Goal: Task Accomplishment & Management: Manage account settings

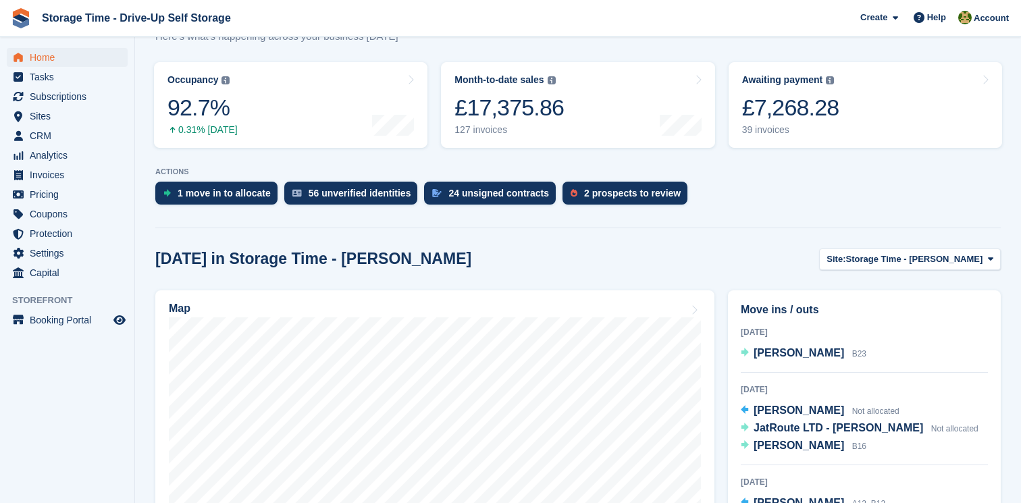
scroll to position [257, 0]
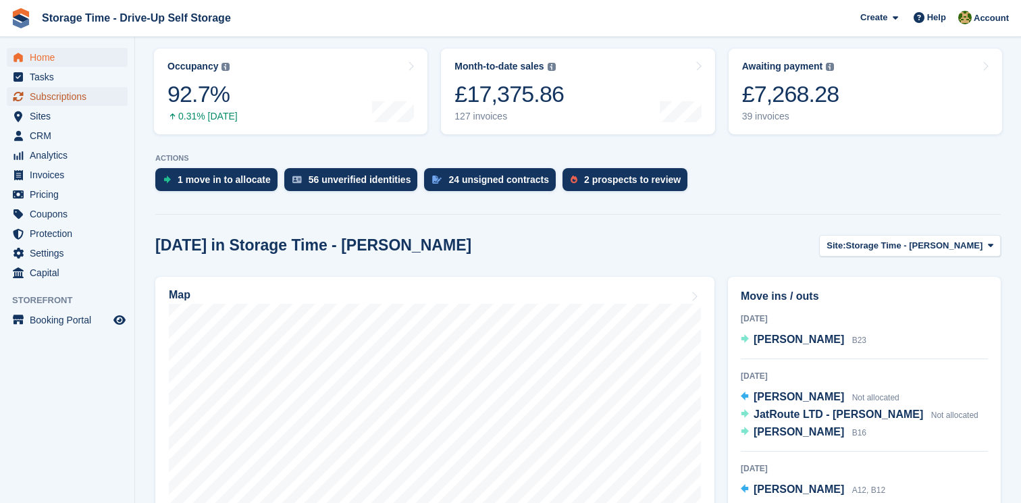
click at [82, 96] on span "Subscriptions" at bounding box center [70, 96] width 81 height 19
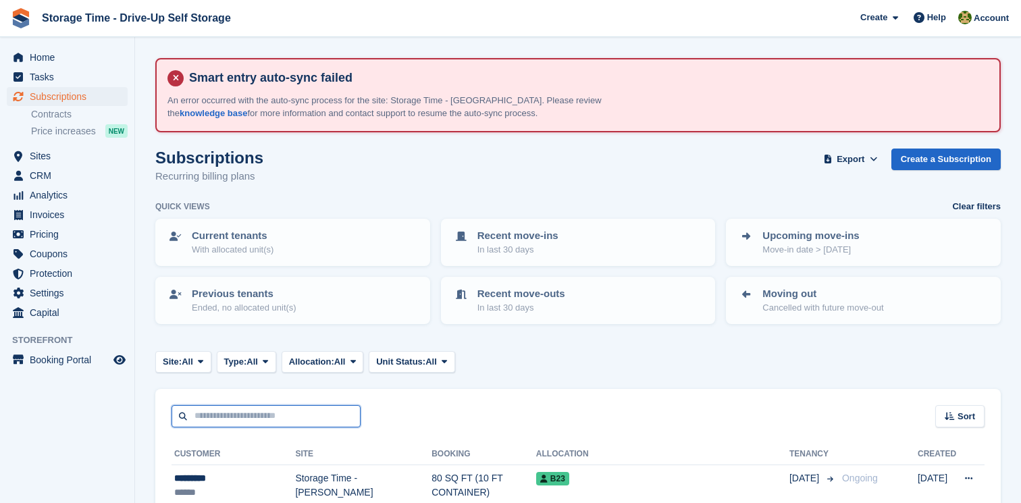
click at [271, 421] on input "text" at bounding box center [266, 416] width 189 height 22
type input "****"
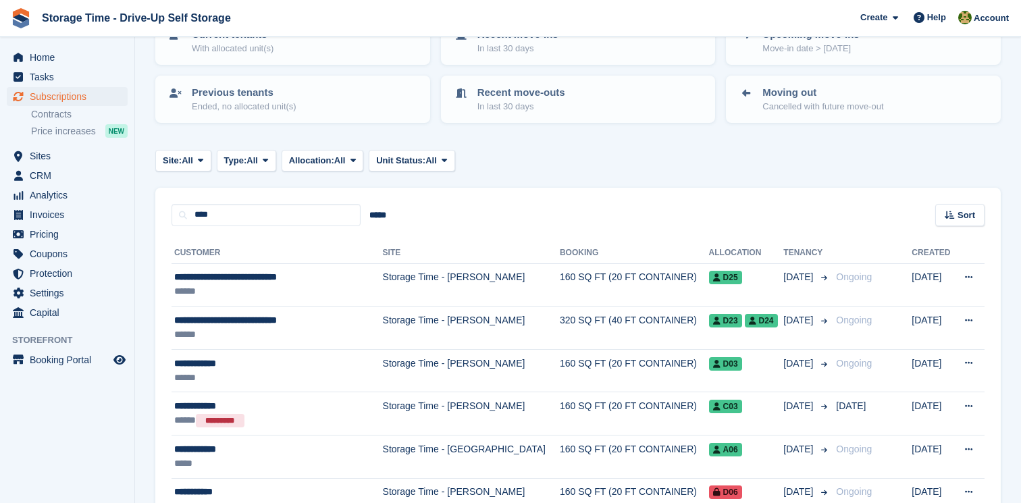
scroll to position [203, 0]
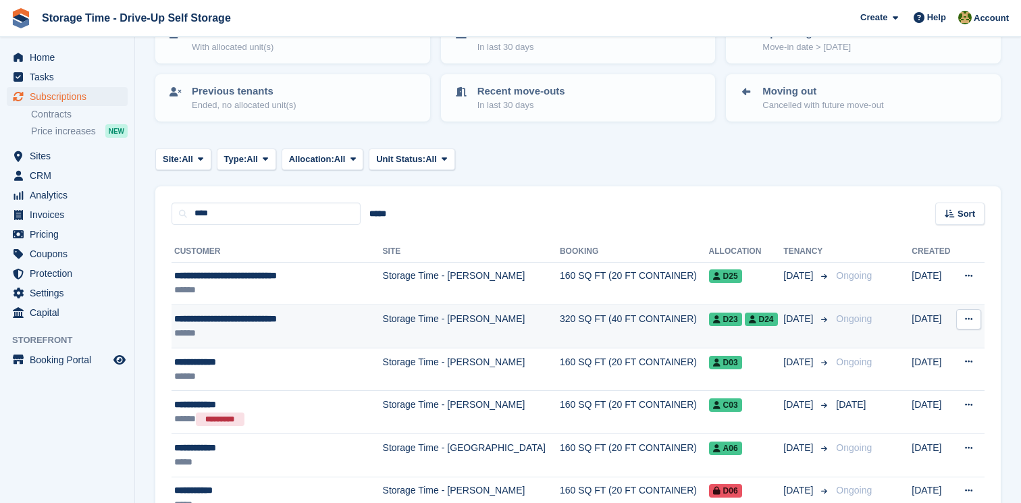
click at [458, 338] on td "Storage Time - [PERSON_NAME]" at bounding box center [471, 326] width 177 height 43
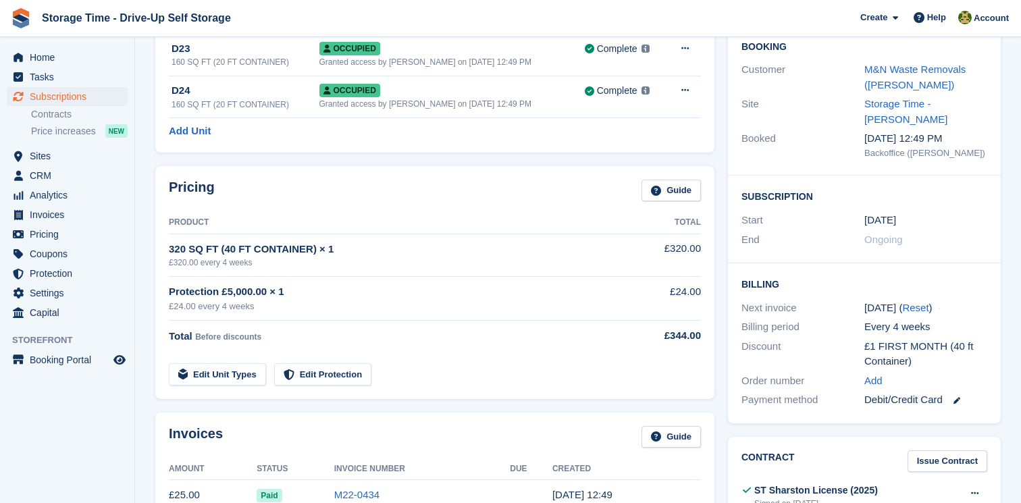
scroll to position [217, 0]
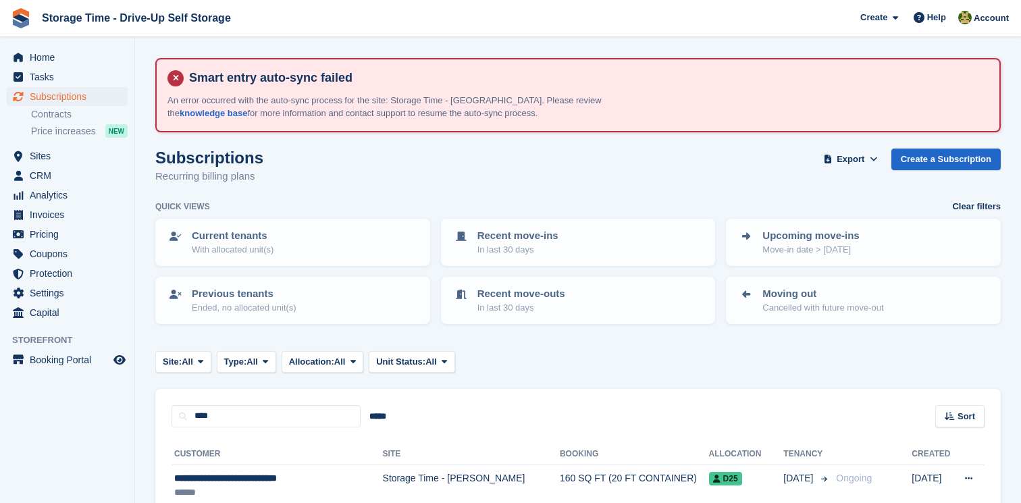
scroll to position [203, 0]
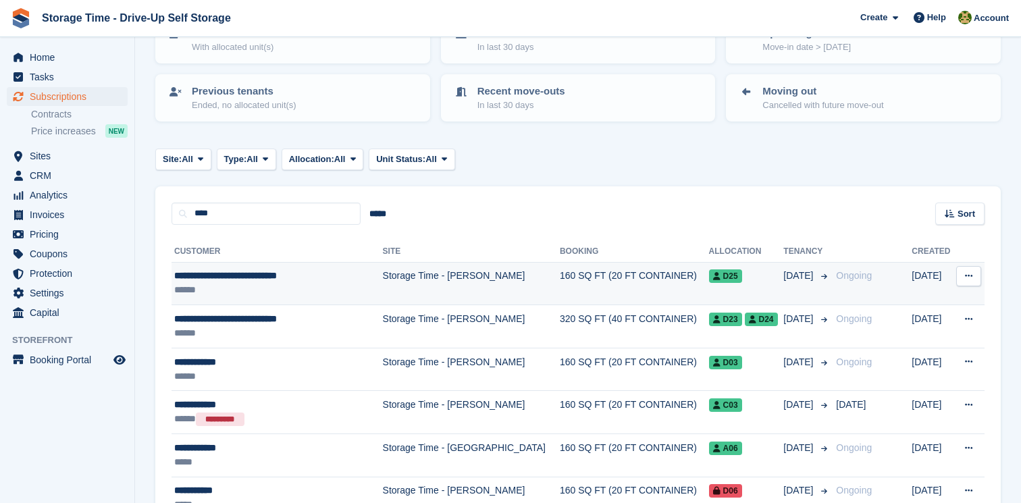
click at [488, 294] on td "Storage Time - [PERSON_NAME]" at bounding box center [471, 283] width 177 height 43
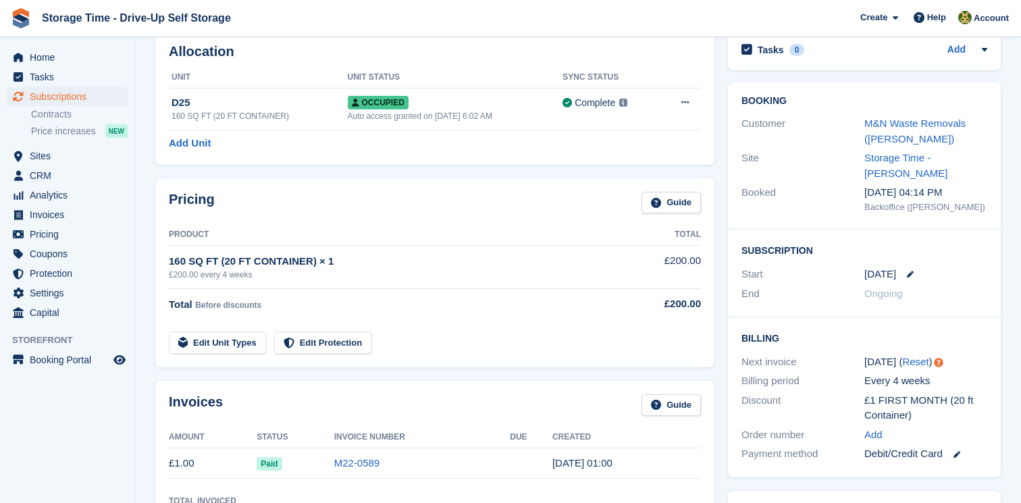
scroll to position [154, 0]
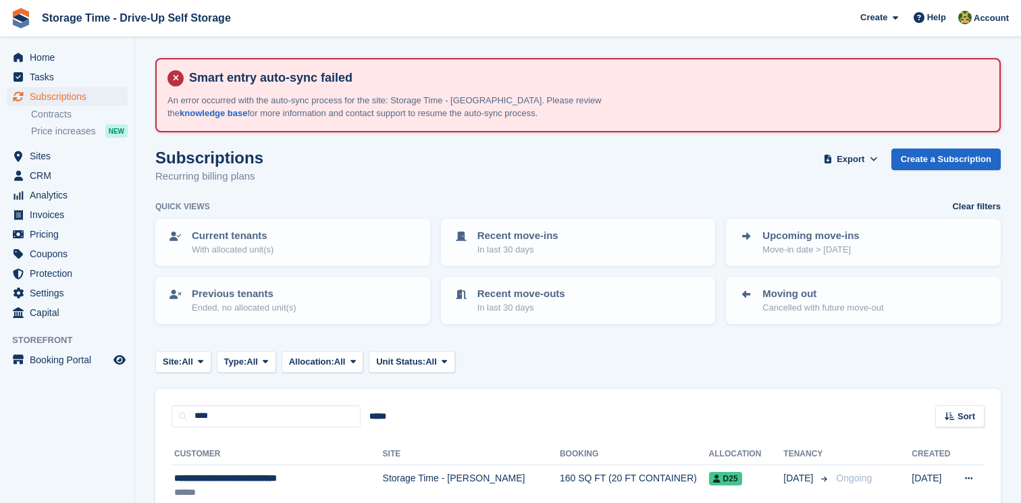
scroll to position [203, 0]
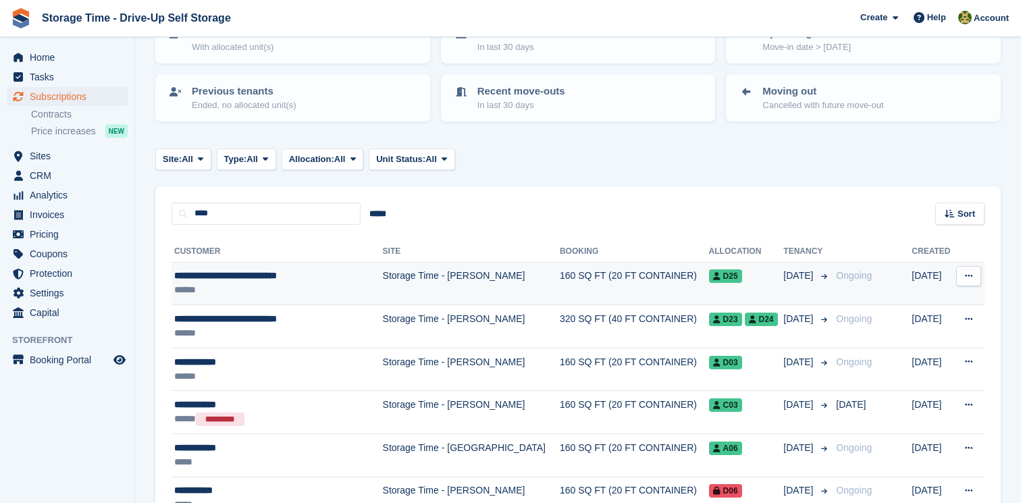
click at [467, 284] on td "Storage Time - [PERSON_NAME]" at bounding box center [471, 283] width 177 height 43
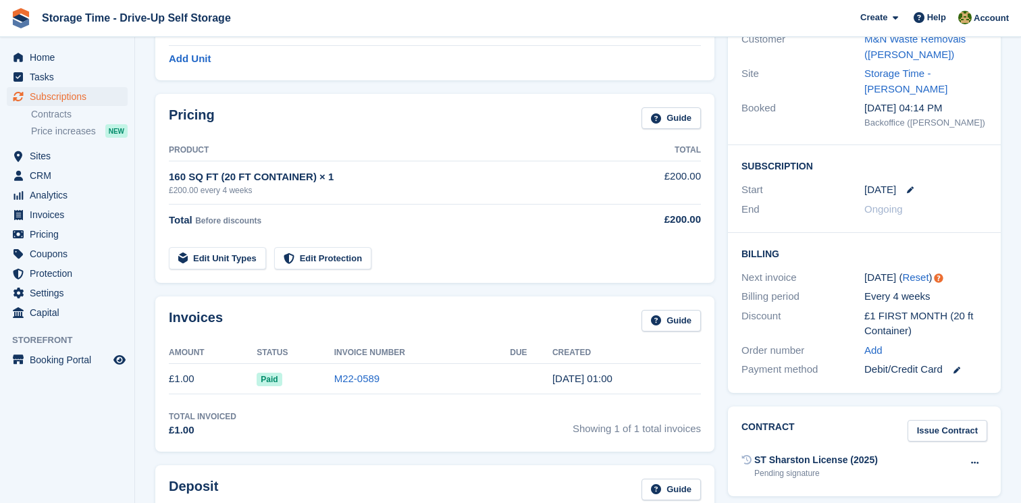
scroll to position [245, 0]
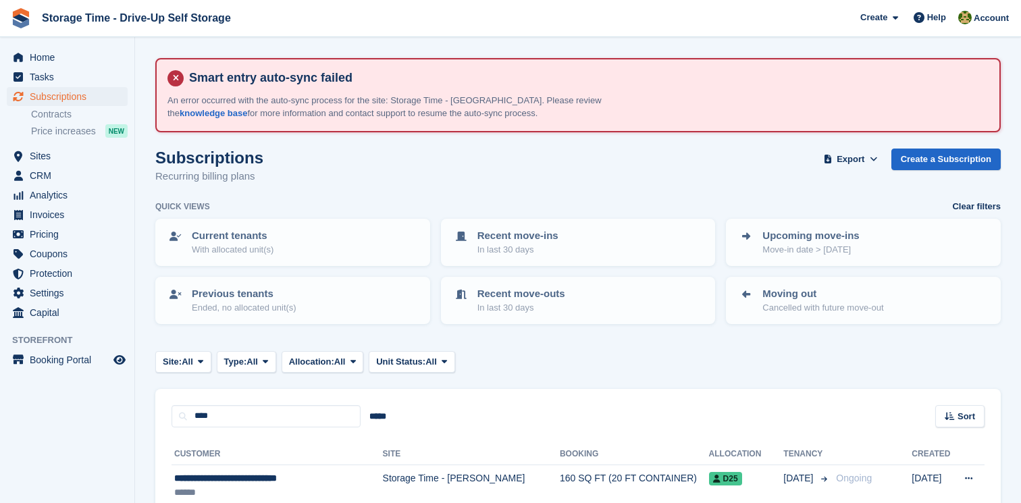
scroll to position [203, 0]
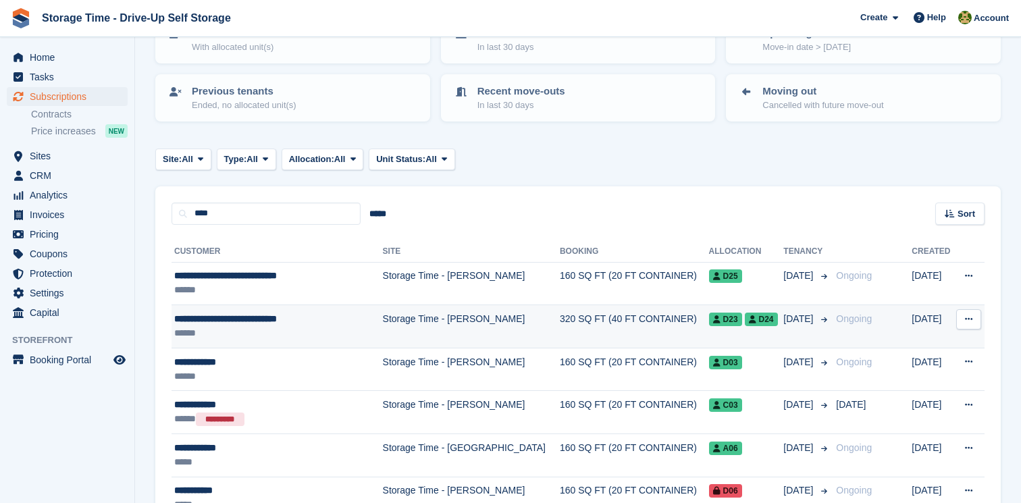
click at [566, 332] on td "320 SQ FT (40 FT CONTAINER)" at bounding box center [634, 326] width 149 height 43
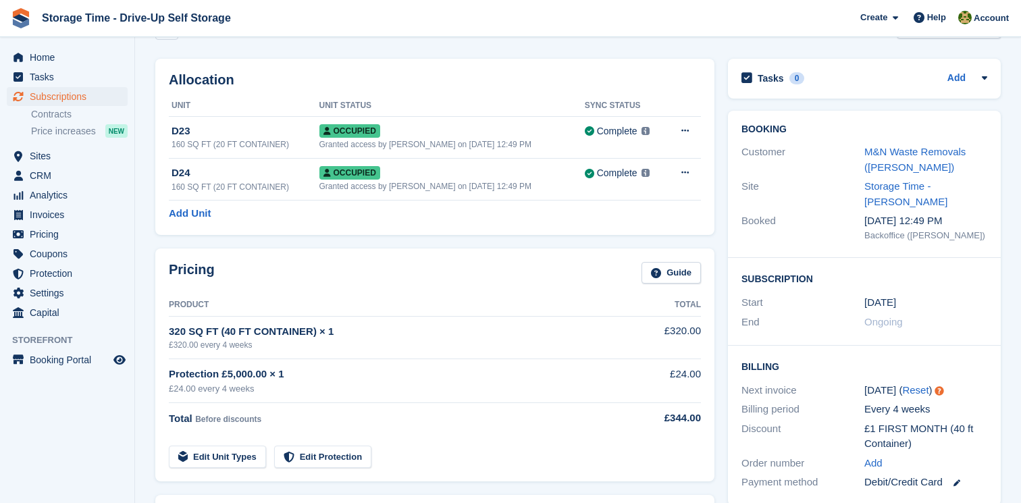
scroll to position [97, 0]
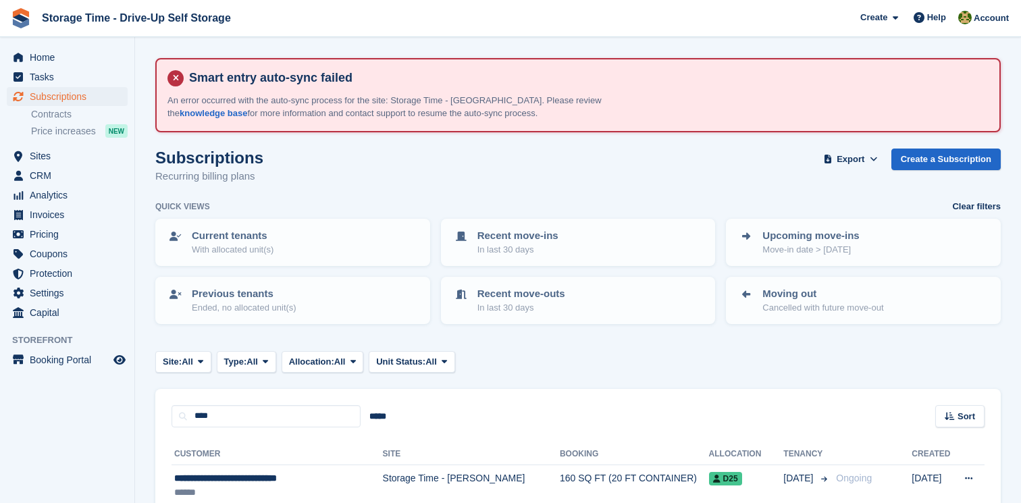
scroll to position [203, 0]
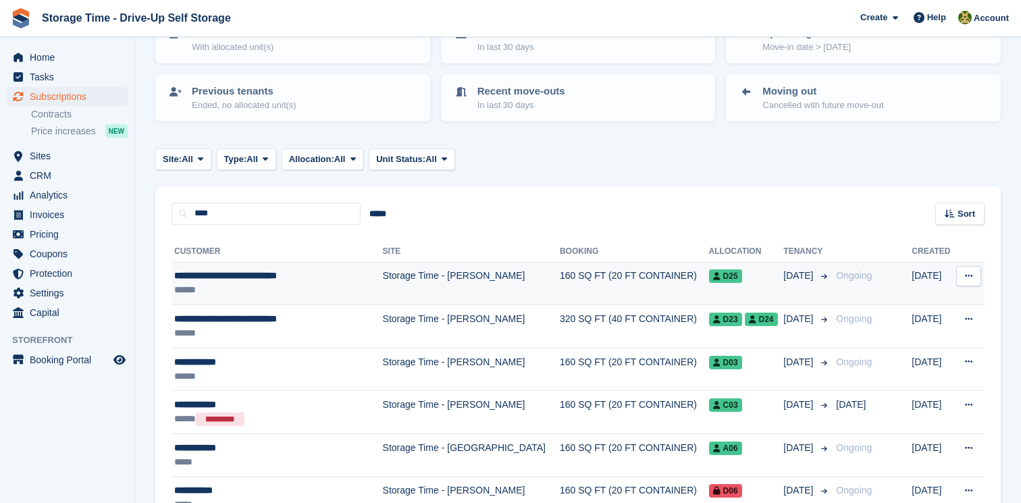
click at [642, 278] on td "160 SQ FT (20 FT CONTAINER)" at bounding box center [634, 283] width 149 height 43
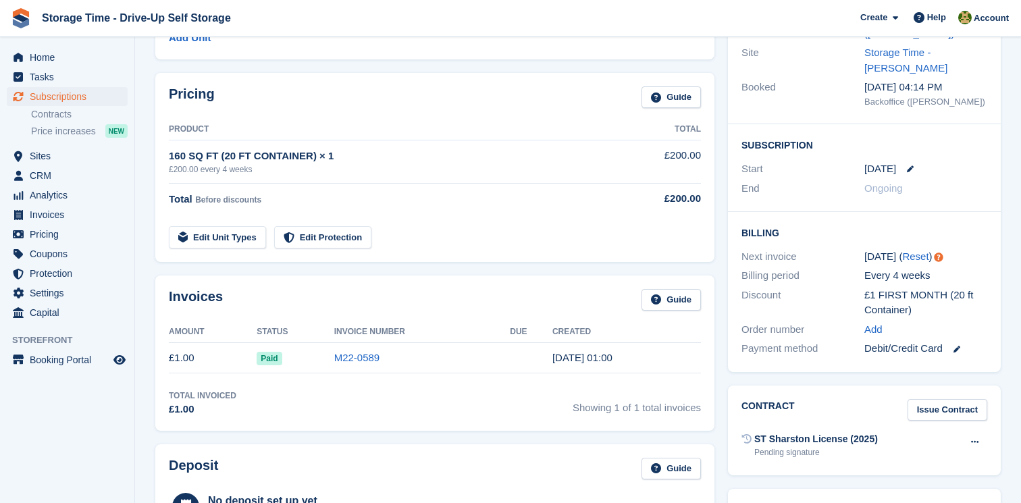
scroll to position [286, 0]
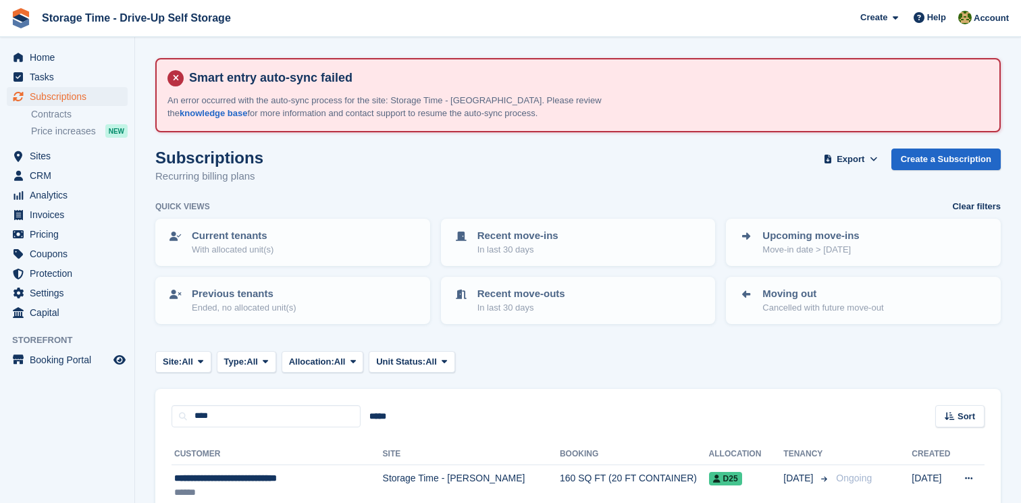
scroll to position [203, 0]
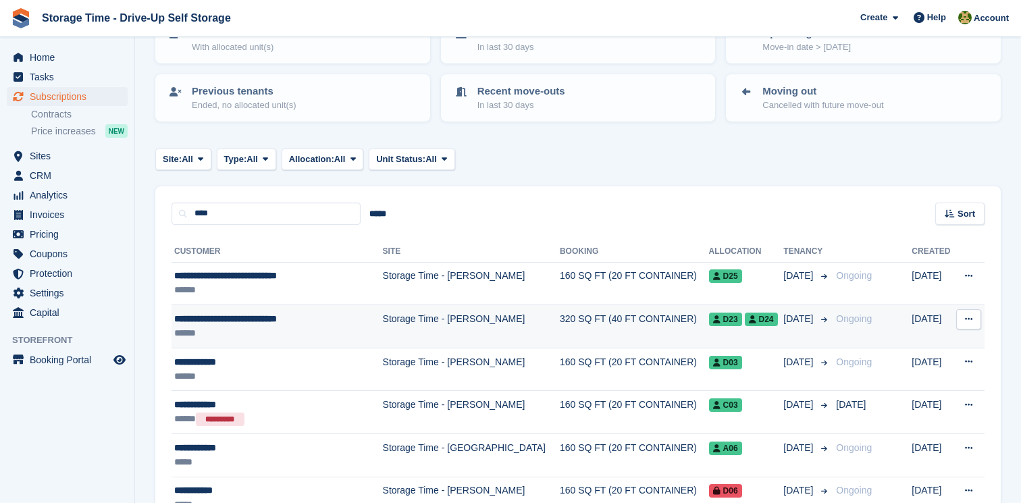
click at [585, 318] on td "320 SQ FT (40 FT CONTAINER)" at bounding box center [634, 326] width 149 height 43
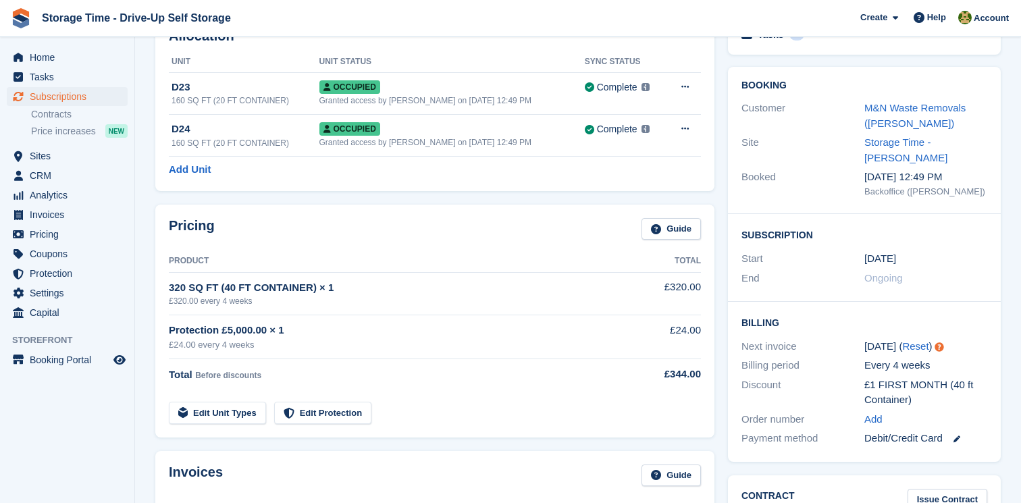
scroll to position [178, 0]
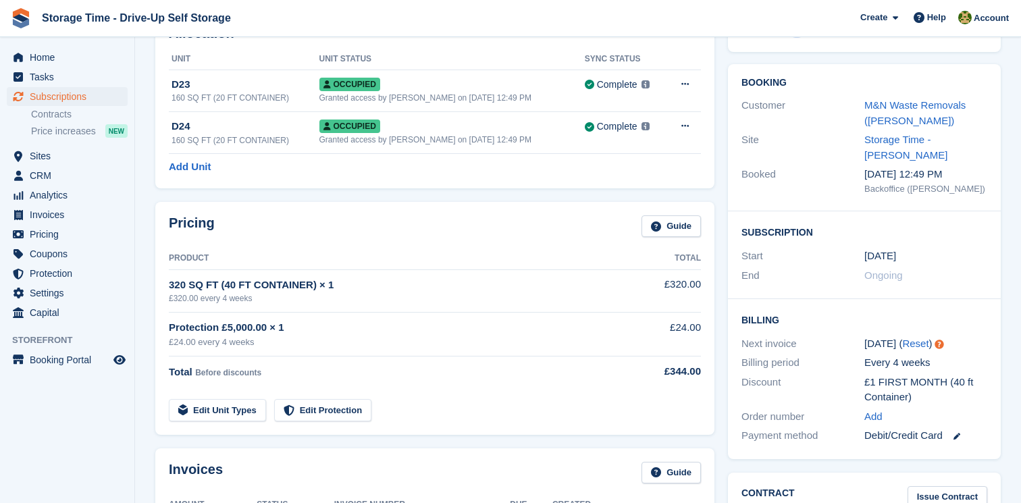
drag, startPoint x: 171, startPoint y: 300, endPoint x: 223, endPoint y: 300, distance: 52.0
click at [223, 300] on div "£320.00 every 4 weeks" at bounding box center [394, 298] width 450 height 12
click at [297, 302] on div "£320.00 every 4 weeks" at bounding box center [394, 298] width 450 height 12
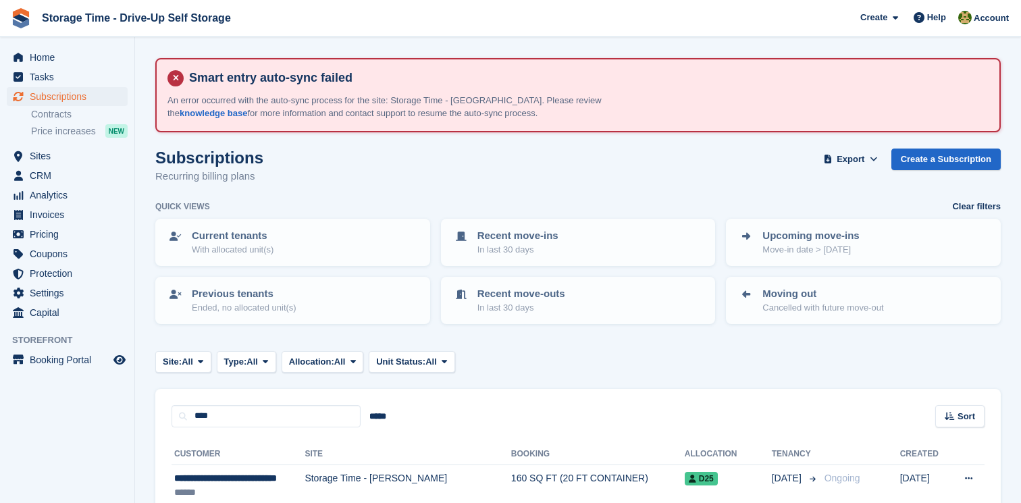
scroll to position [203, 0]
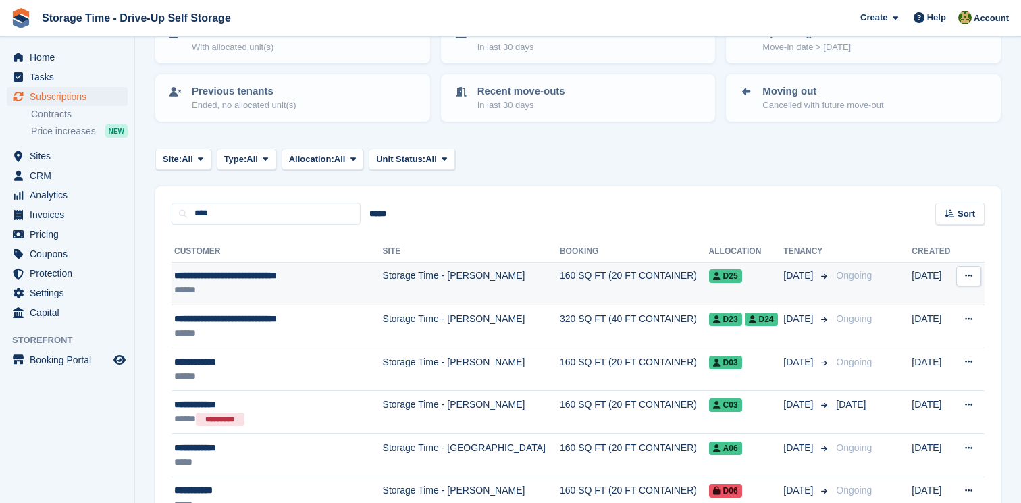
click at [479, 285] on td "Storage Time - [PERSON_NAME]" at bounding box center [471, 283] width 177 height 43
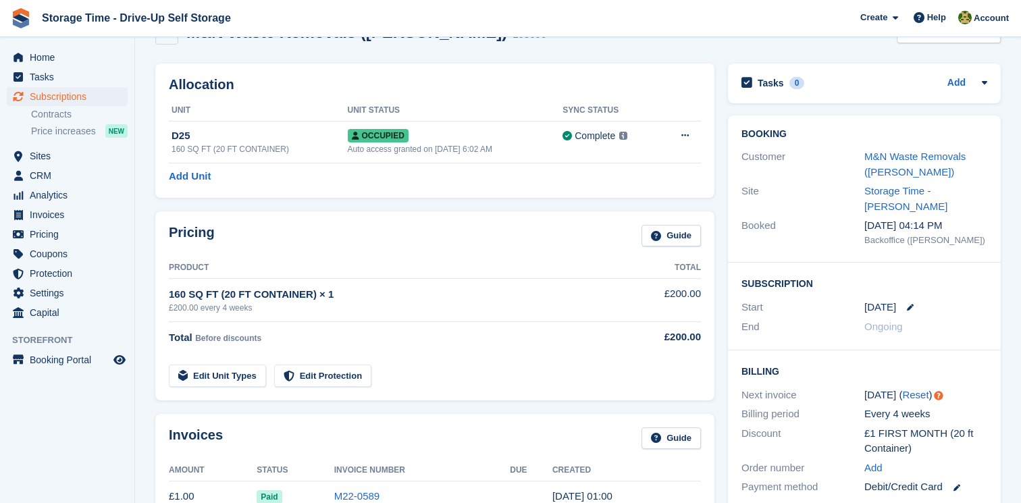
scroll to position [140, 0]
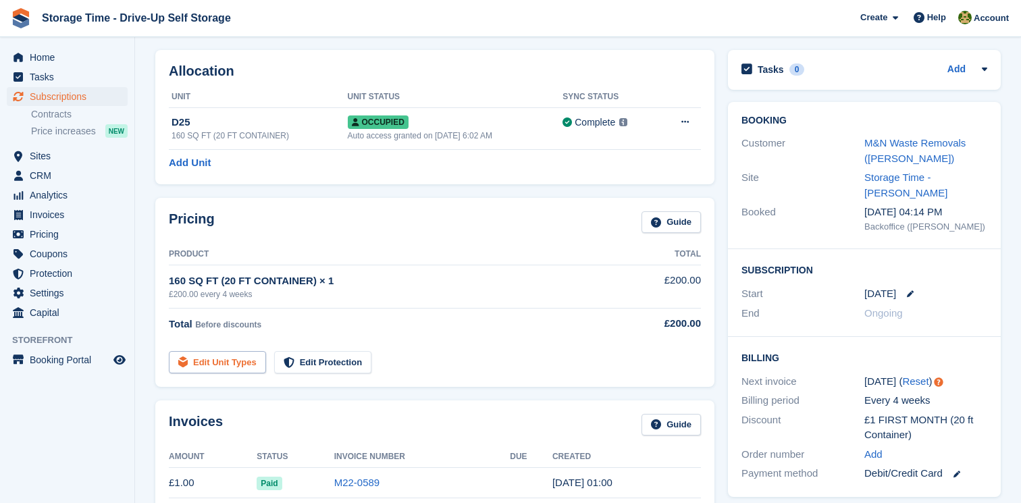
click at [228, 364] on link "Edit Unit Types" at bounding box center [217, 362] width 97 height 22
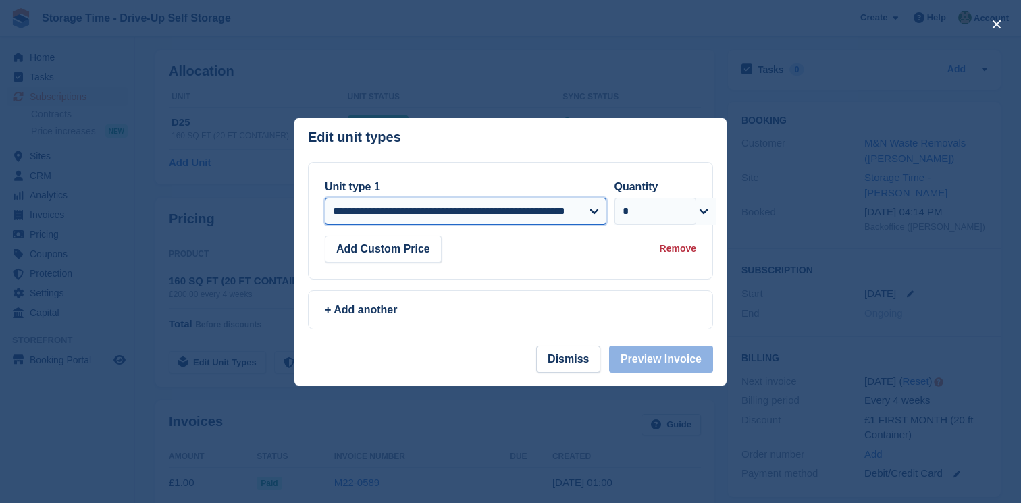
click at [513, 215] on select "**********" at bounding box center [466, 211] width 282 height 27
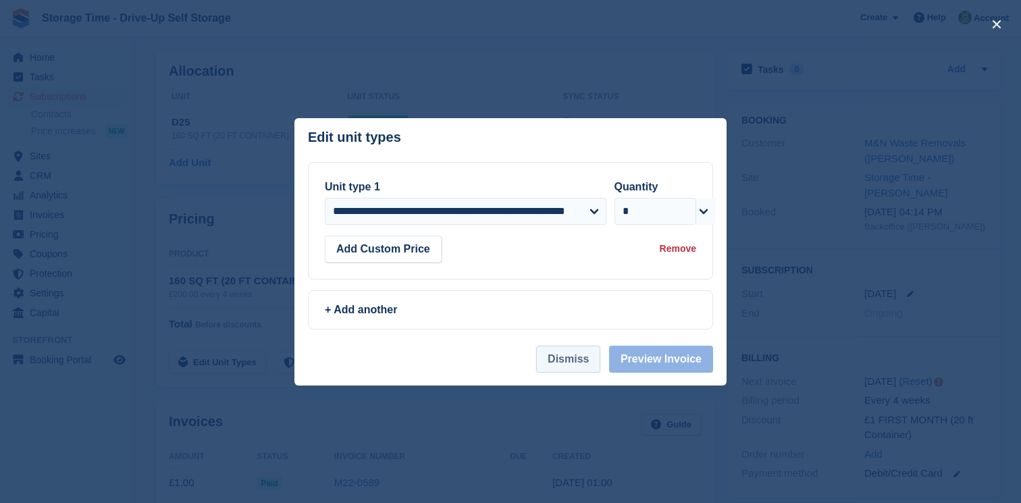
click at [569, 360] on button "Dismiss" at bounding box center [568, 359] width 64 height 27
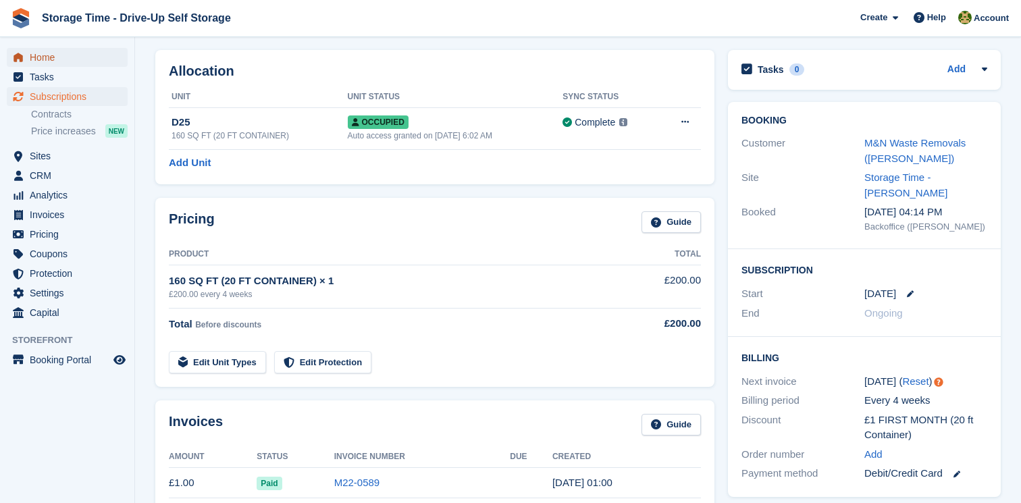
click at [69, 55] on span "Home" at bounding box center [70, 57] width 81 height 19
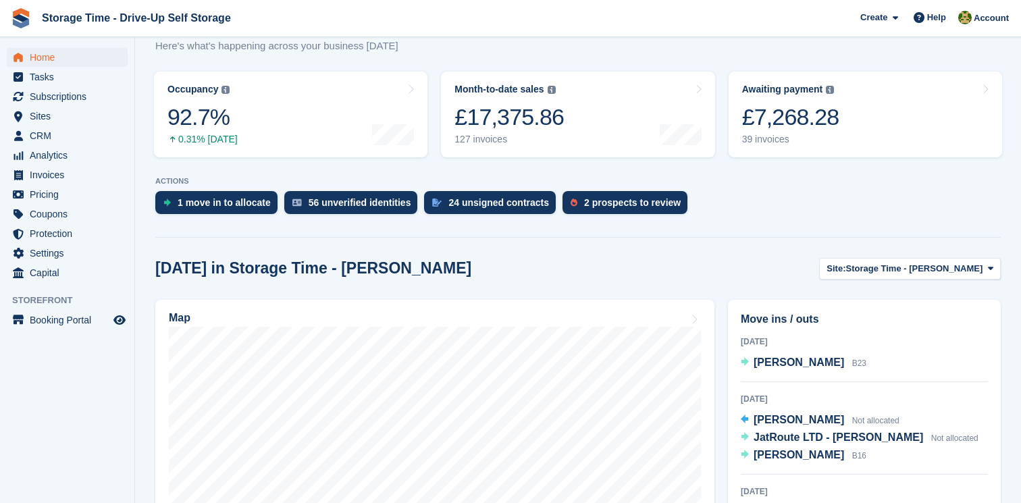
scroll to position [256, 0]
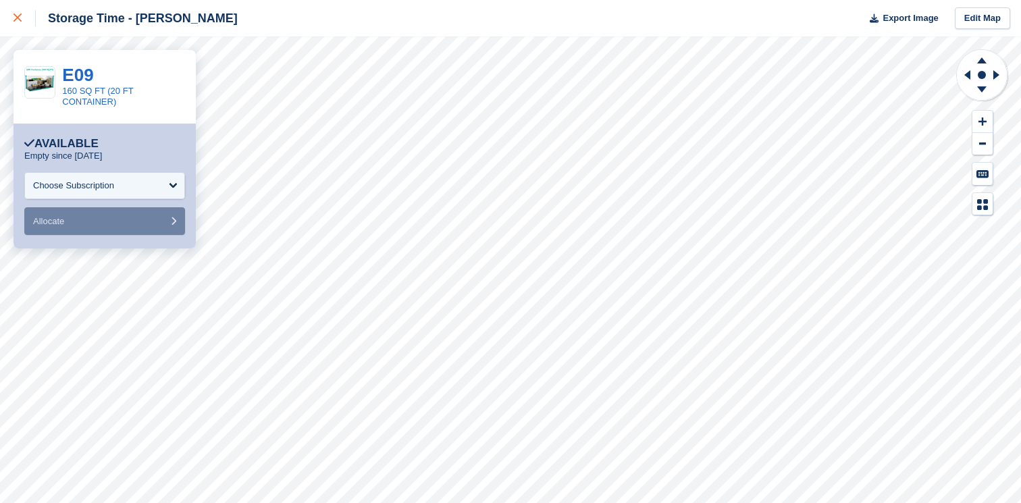
click at [25, 16] on div at bounding box center [25, 18] width 22 height 16
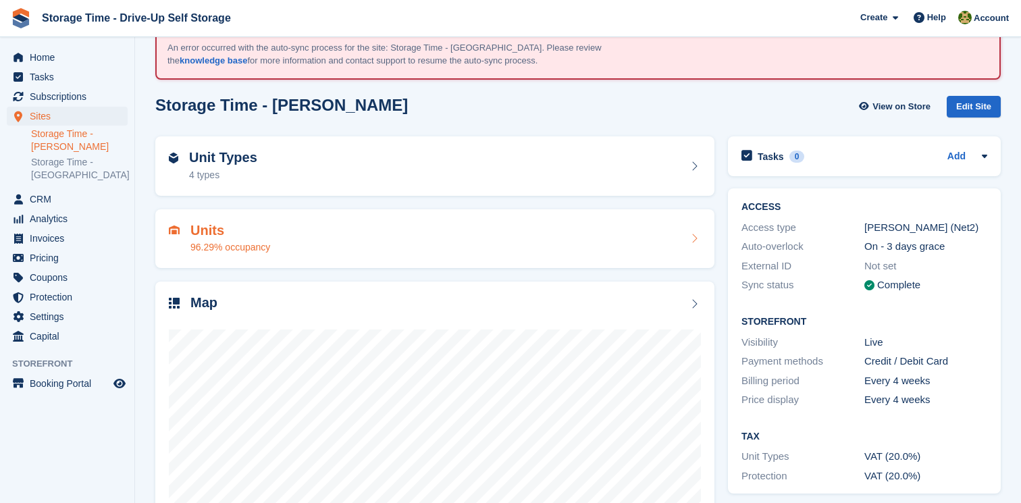
scroll to position [55, 0]
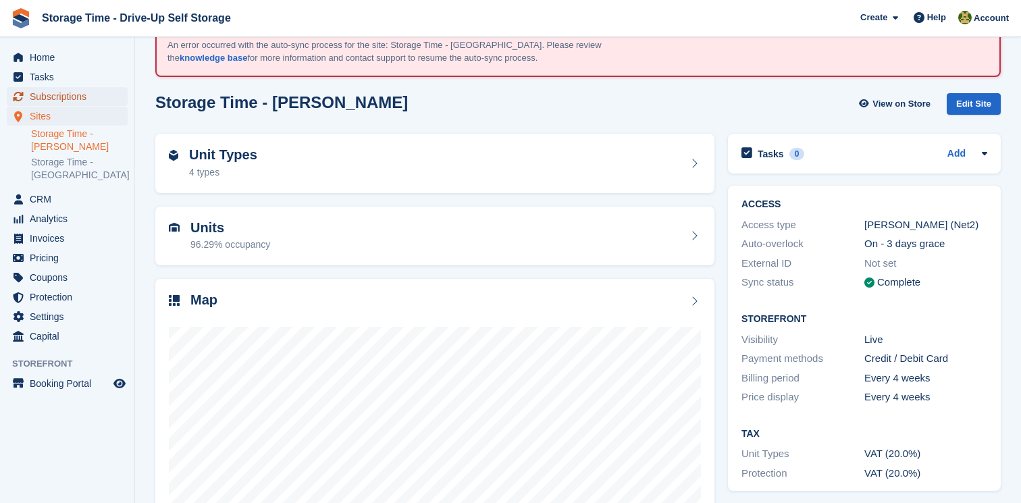
click at [76, 98] on span "Subscriptions" at bounding box center [70, 96] width 81 height 19
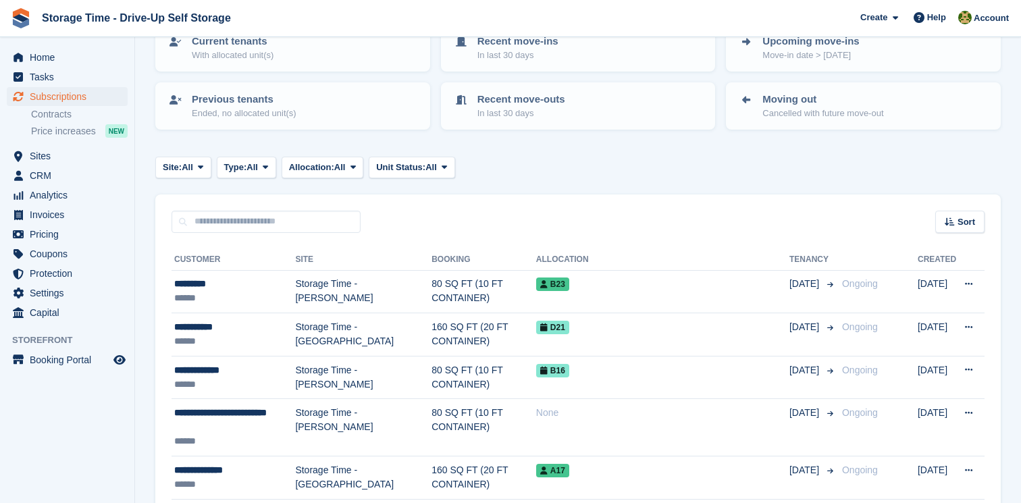
scroll to position [267, 0]
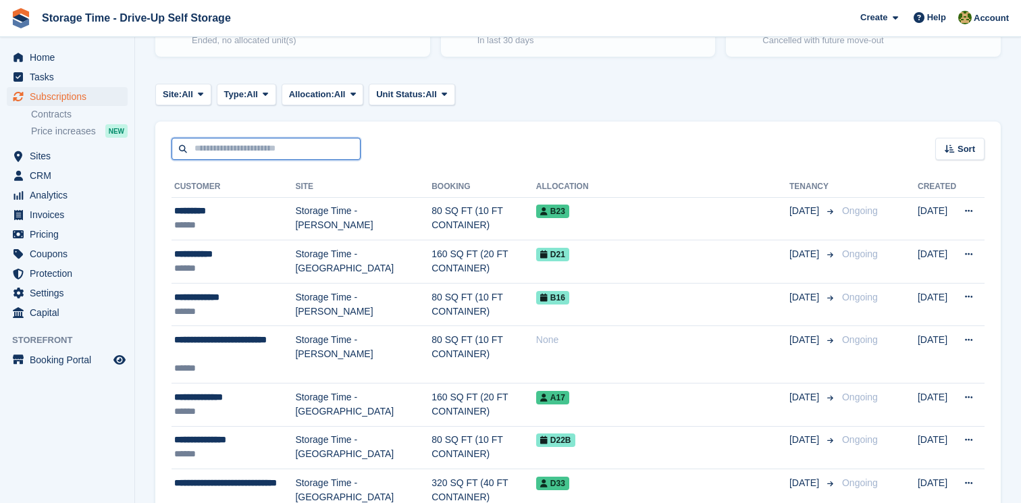
click at [280, 149] on input "text" at bounding box center [266, 149] width 189 height 22
type input "****"
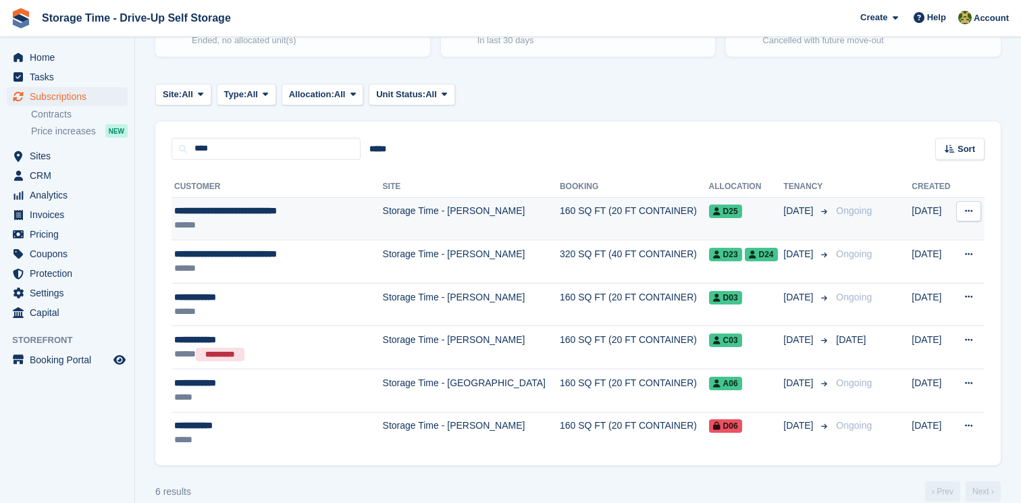
click at [406, 232] on td "Storage Time - [PERSON_NAME]" at bounding box center [471, 218] width 177 height 43
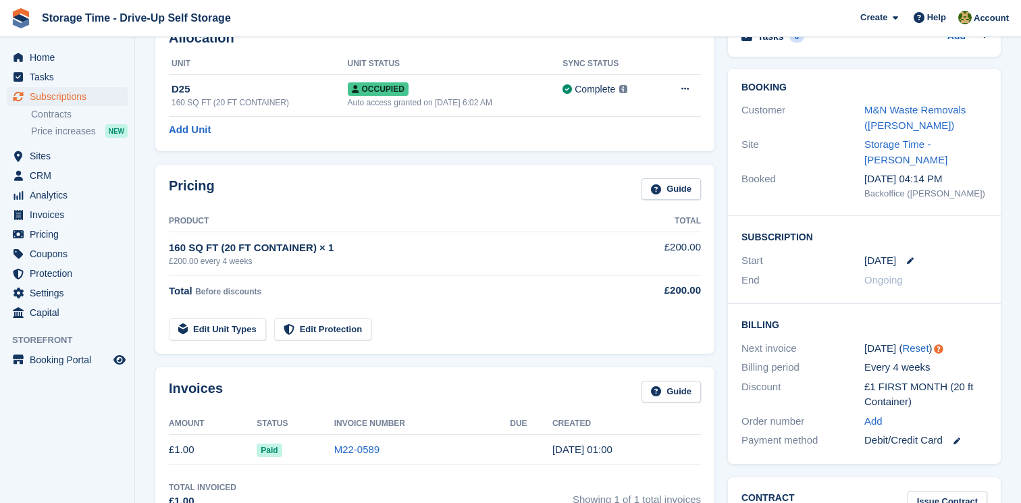
scroll to position [179, 0]
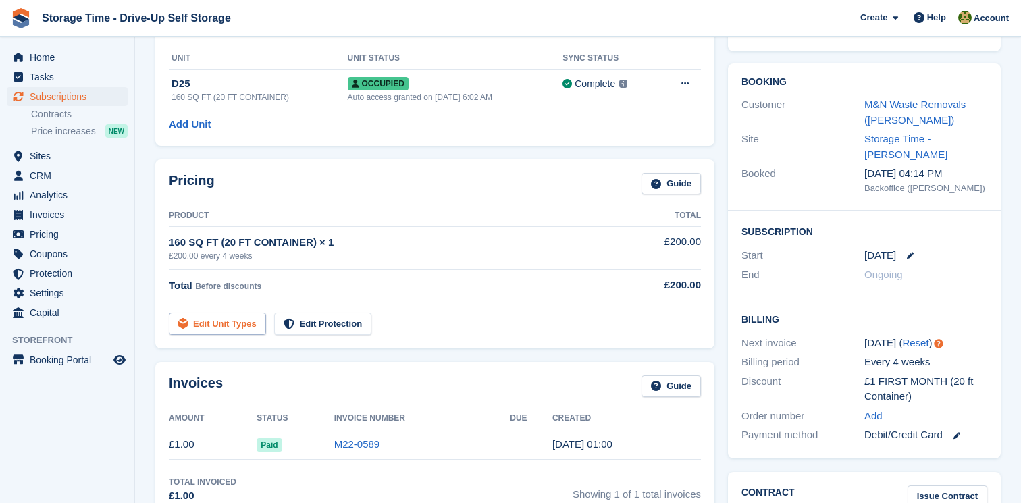
click at [240, 332] on link "Edit Unit Types" at bounding box center [217, 324] width 97 height 22
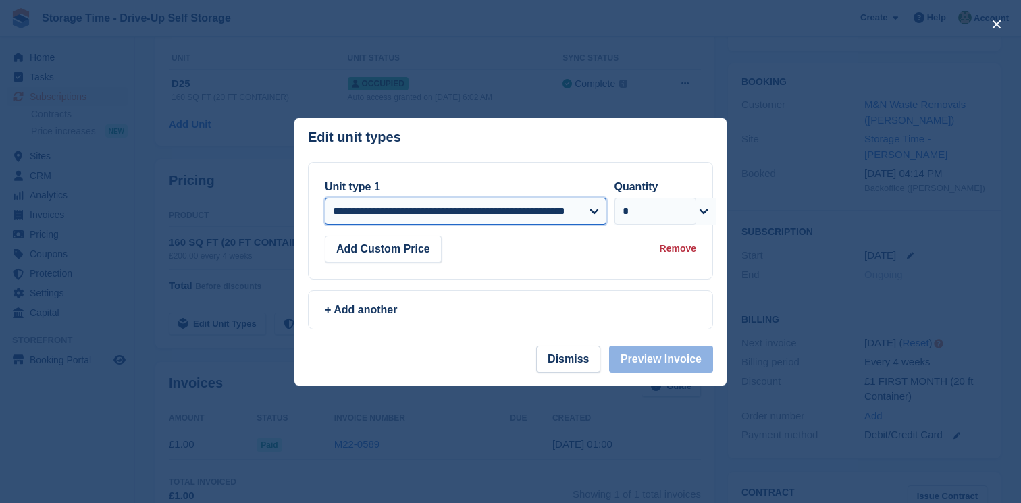
click at [525, 200] on select "**********" at bounding box center [466, 211] width 282 height 27
select select "*****"
click at [325, 198] on select "**********" at bounding box center [466, 211] width 282 height 27
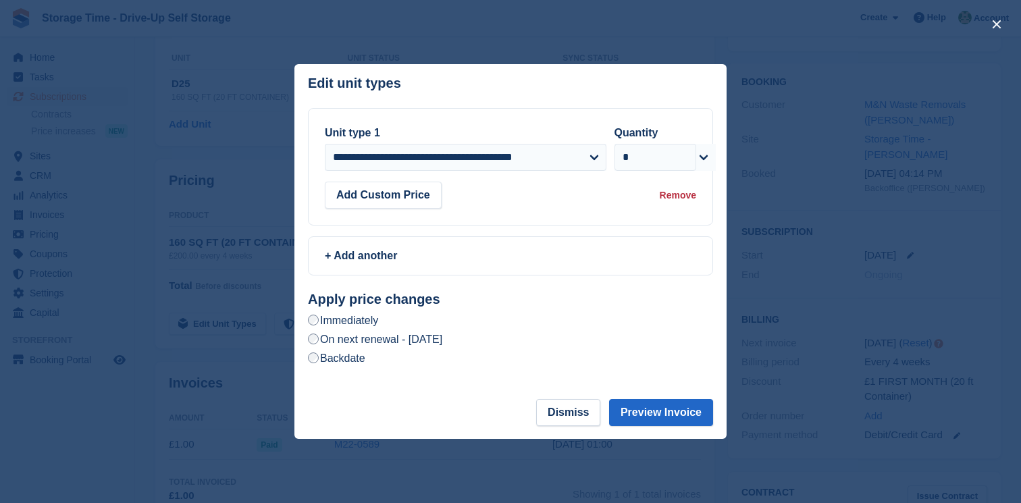
click at [408, 342] on label "On next renewal - Tuesday, 14th October, 2025" at bounding box center [375, 339] width 134 height 14
click at [658, 413] on button "Preview Invoice" at bounding box center [661, 412] width 104 height 27
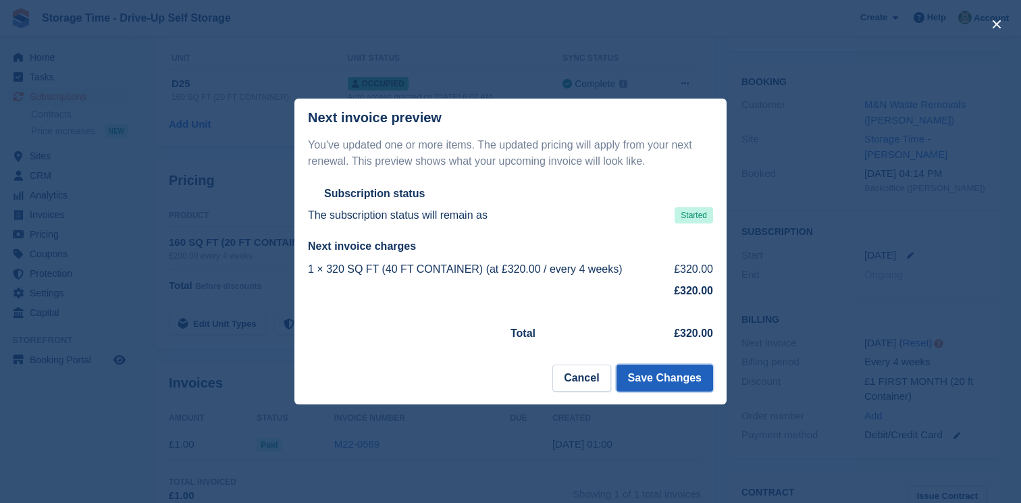
click at [669, 390] on button "Save Changes" at bounding box center [665, 378] width 97 height 27
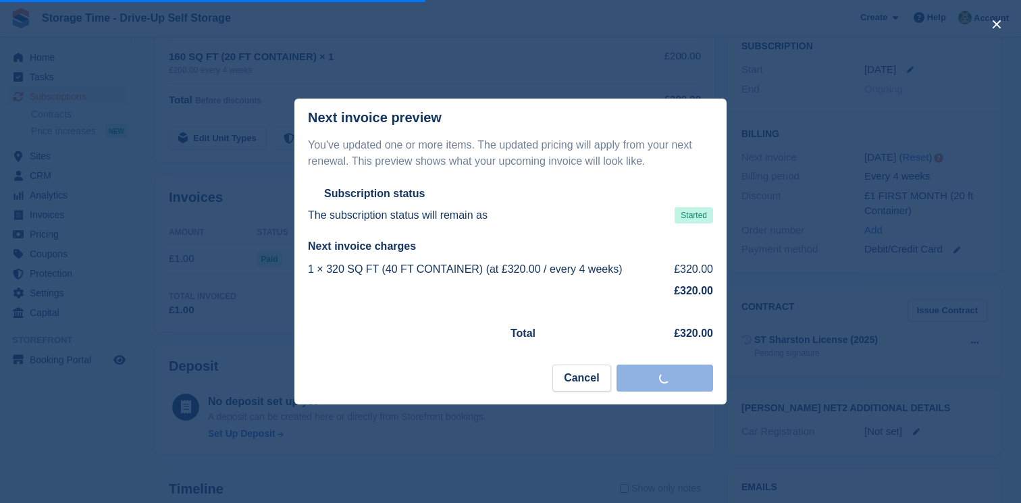
scroll to position [0, 0]
click at [797, 334] on div at bounding box center [510, 251] width 1021 height 503
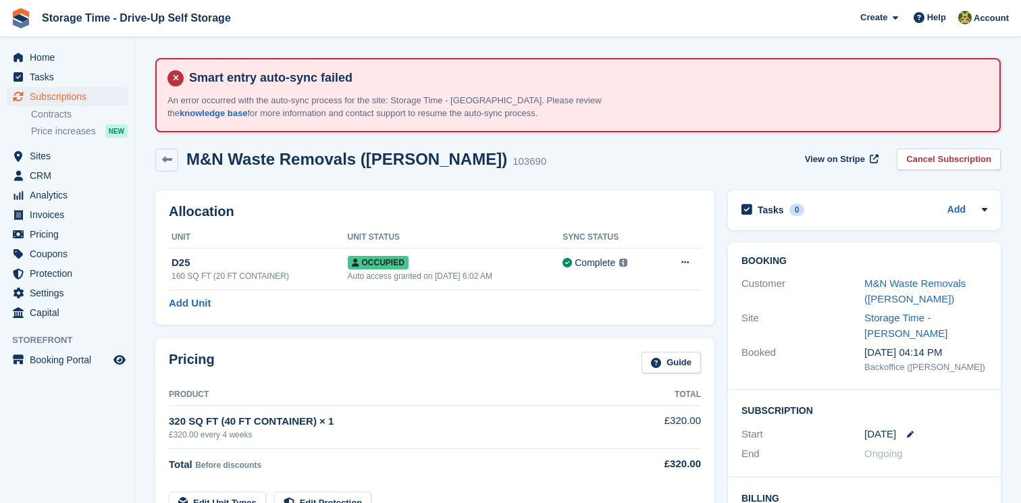
scroll to position [1, 0]
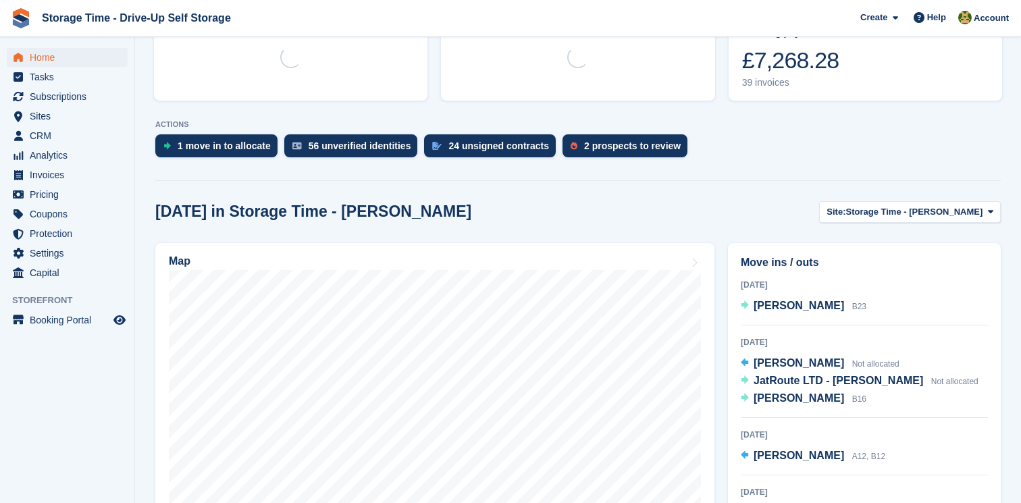
scroll to position [293, 0]
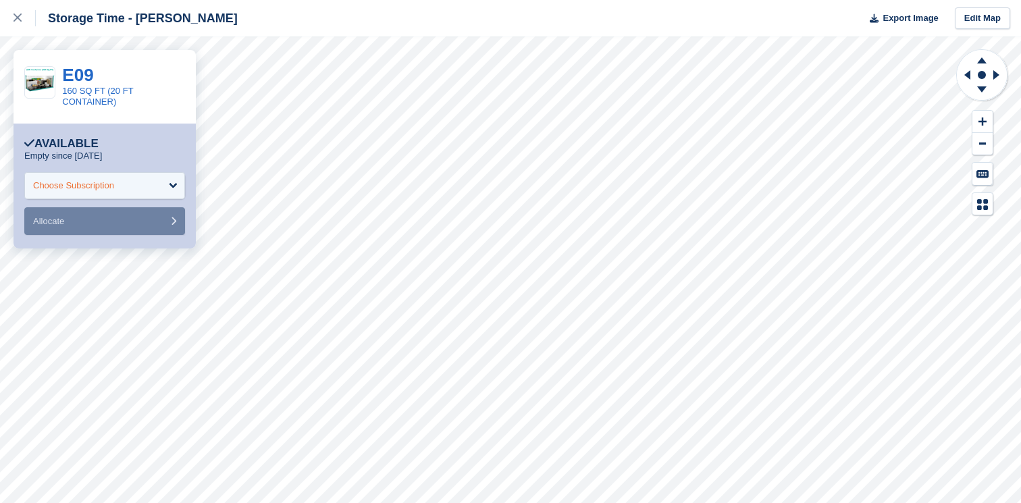
click at [149, 184] on div "Choose Subscription" at bounding box center [104, 185] width 161 height 27
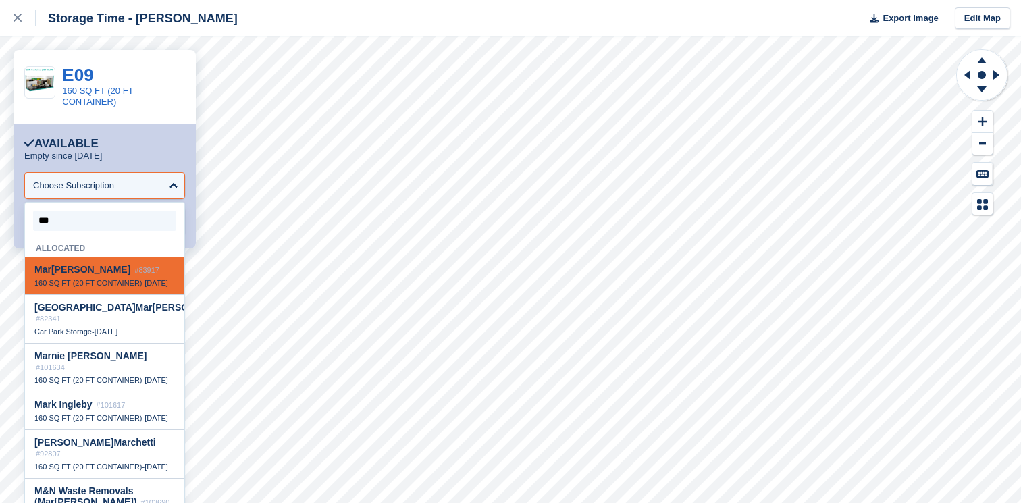
type input "****"
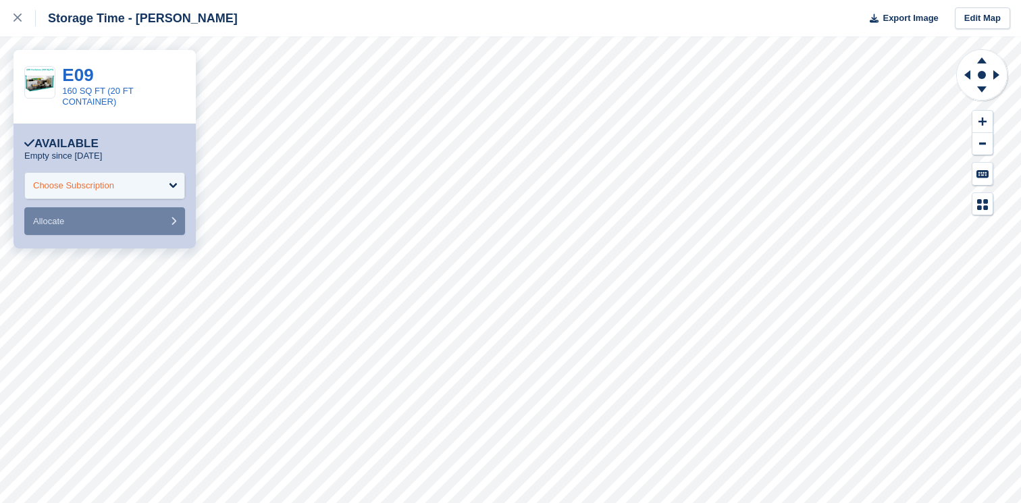
click at [101, 178] on div "Choose Subscription" at bounding box center [104, 185] width 161 height 27
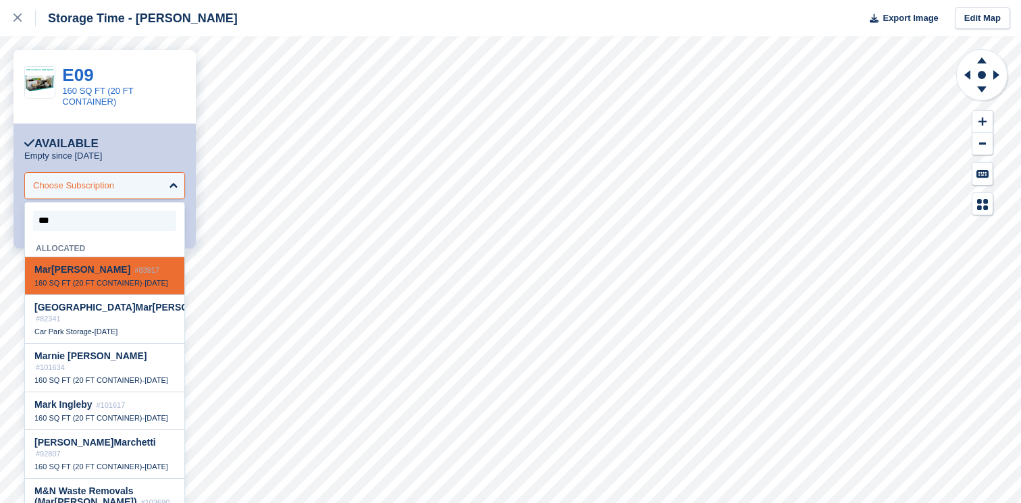
type input "****"
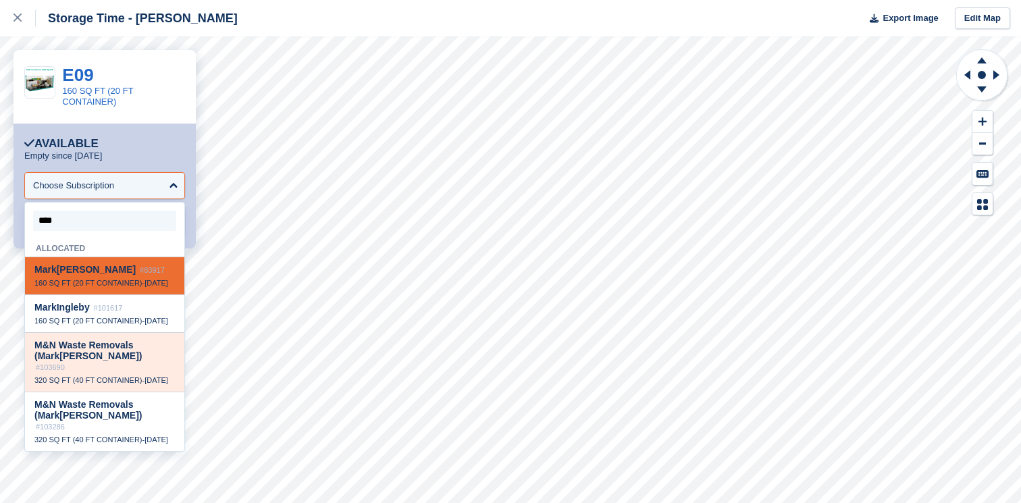
click at [130, 361] on span "M&N Waste Removals ( Mark Morrison)" at bounding box center [87, 351] width 107 height 22
select select "******"
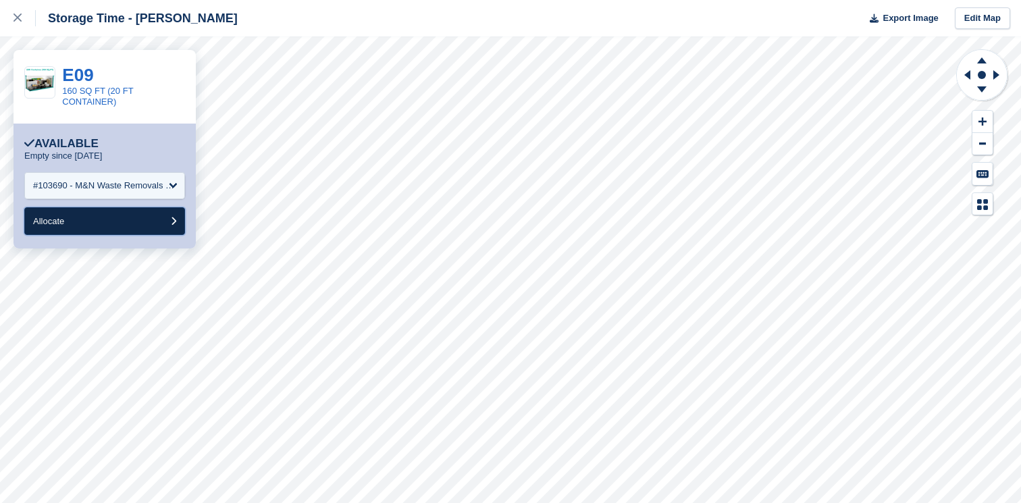
click at [154, 219] on button "Allocate" at bounding box center [104, 221] width 161 height 28
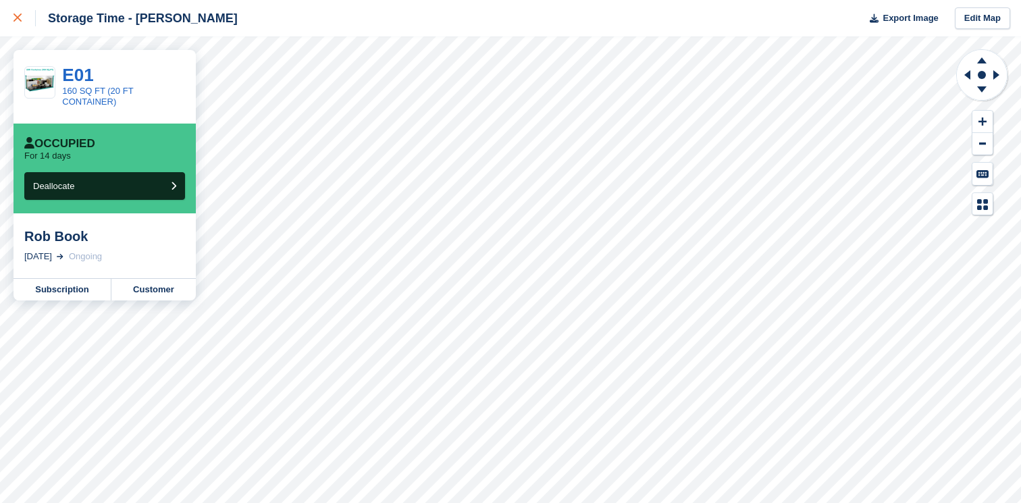
click at [23, 28] on link at bounding box center [18, 18] width 36 height 36
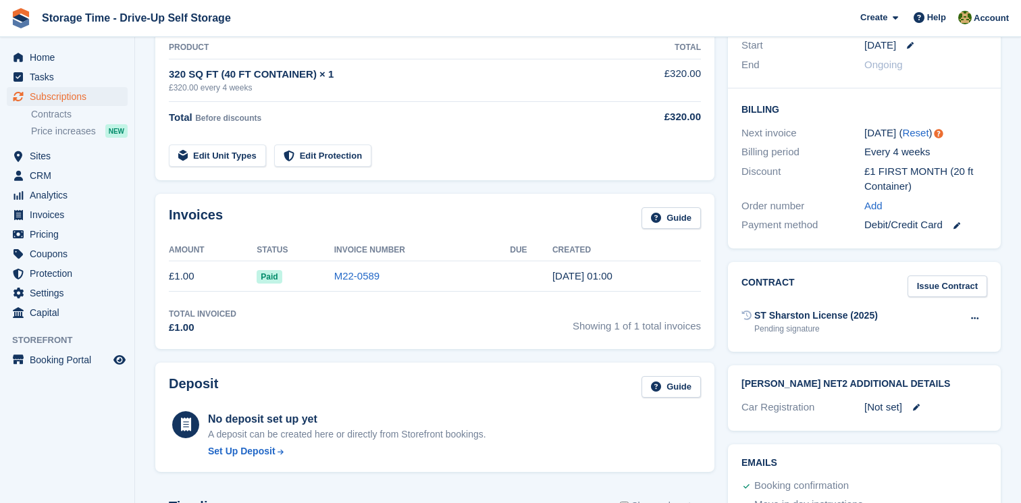
scroll to position [394, 0]
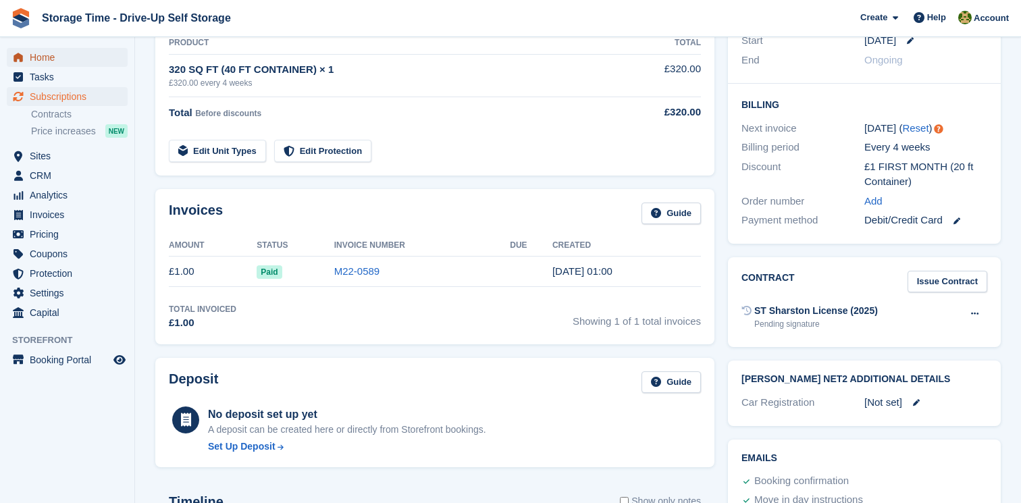
click at [87, 54] on span "Home" at bounding box center [70, 57] width 81 height 19
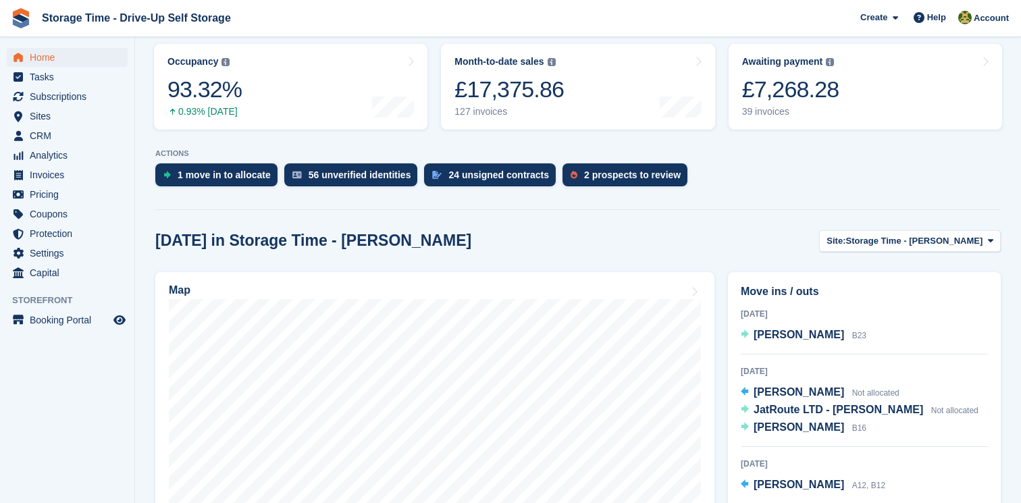
scroll to position [294, 0]
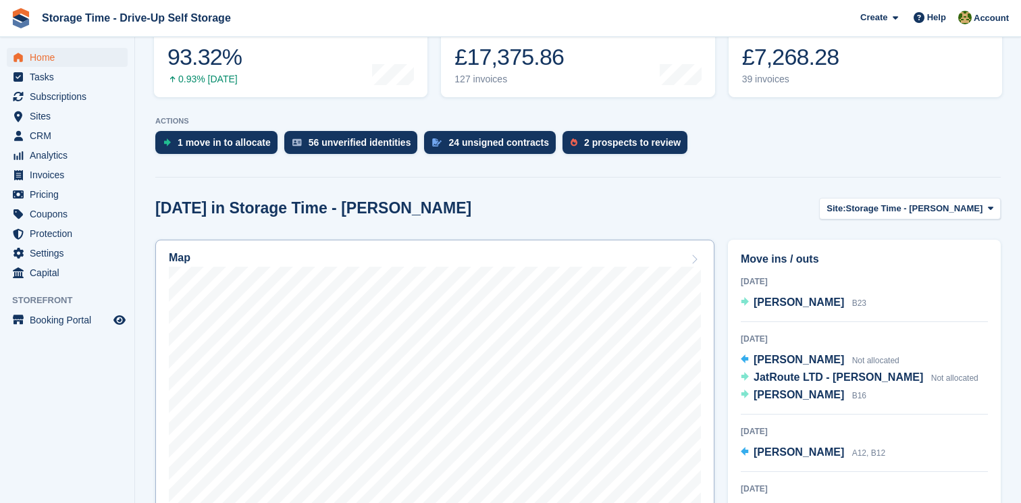
click at [652, 263] on div "Map" at bounding box center [435, 259] width 532 height 15
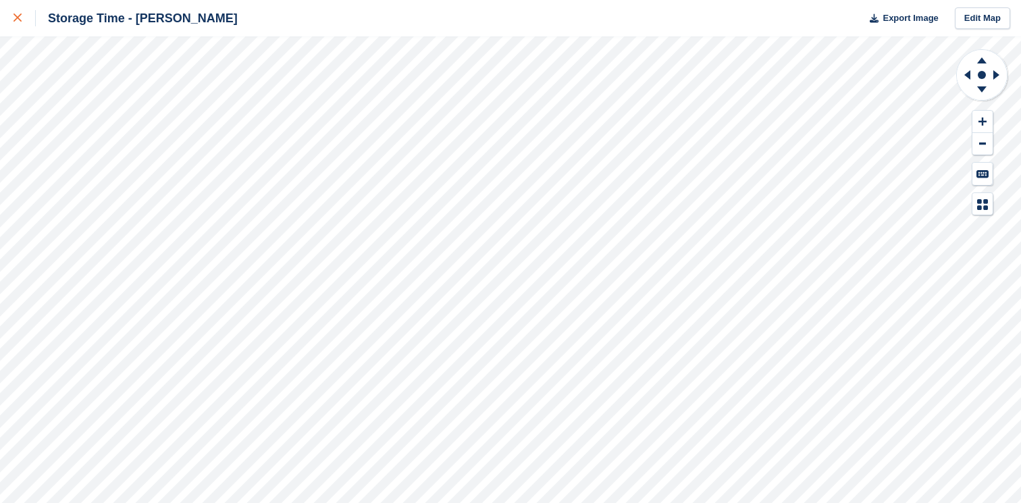
click at [19, 20] on icon at bounding box center [18, 18] width 8 height 8
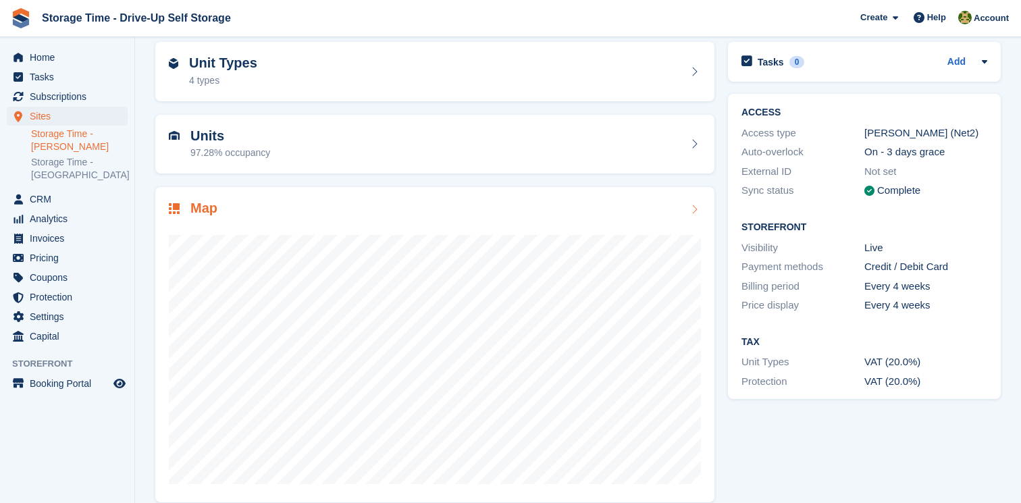
scroll to position [163, 0]
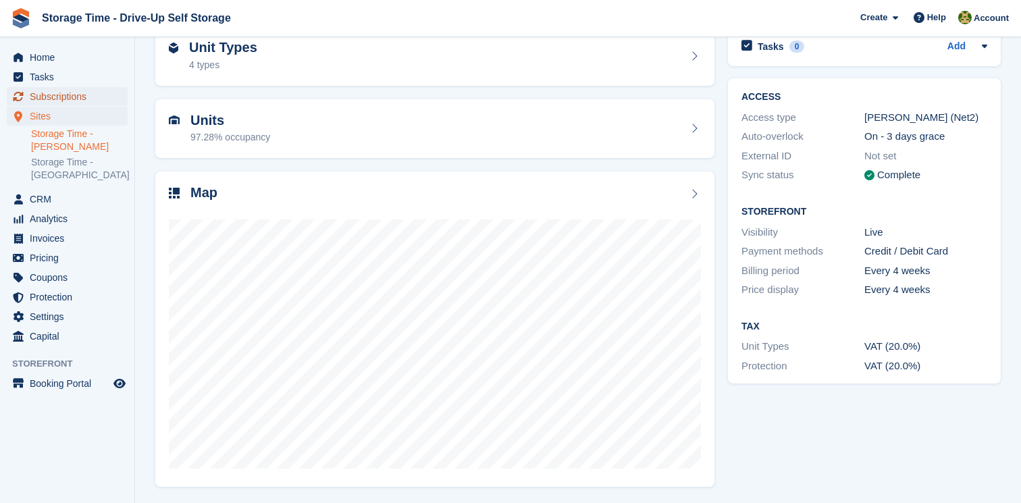
click at [94, 96] on span "Subscriptions" at bounding box center [70, 96] width 81 height 19
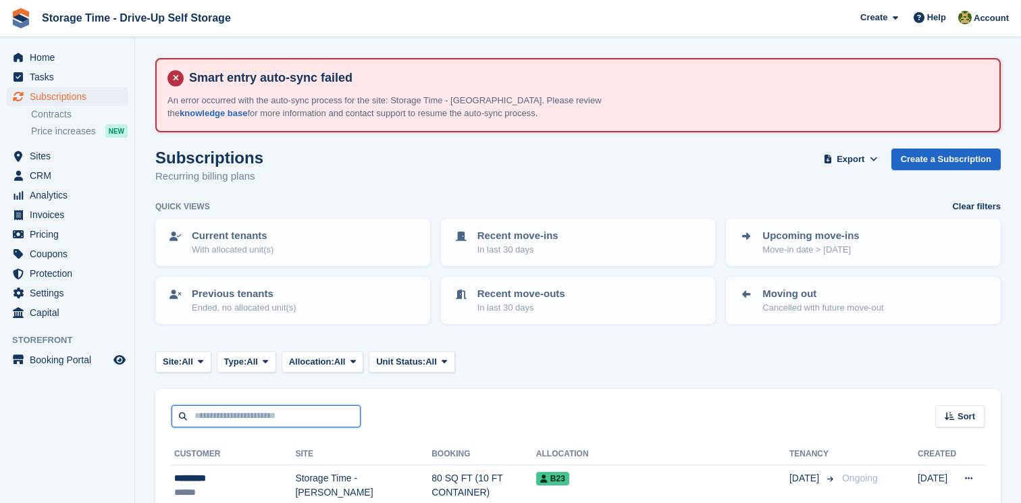
click at [264, 423] on input "text" at bounding box center [266, 416] width 189 height 22
type input "****"
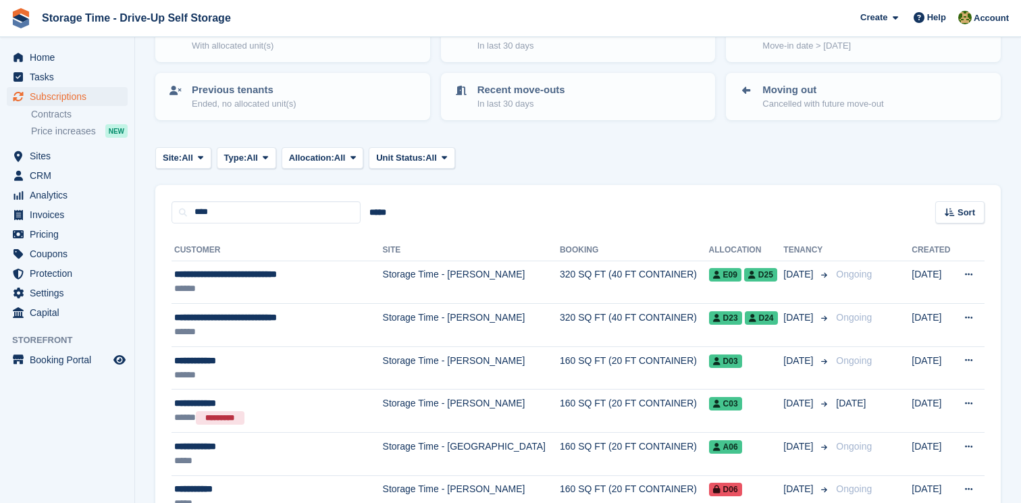
scroll to position [209, 0]
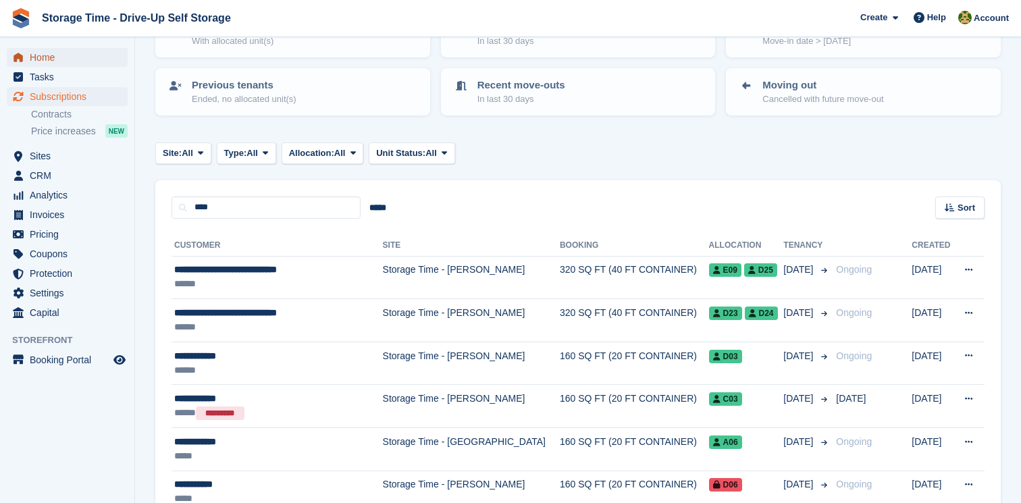
click at [89, 50] on span "Home" at bounding box center [70, 57] width 81 height 19
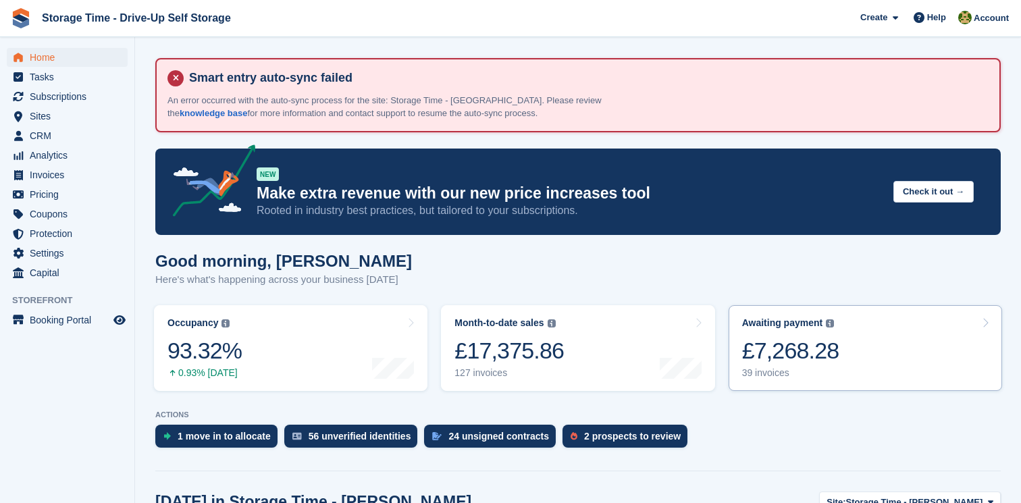
click at [831, 379] on link "Awaiting payment The total outstanding balance on all open invoices. £7,268.28 …" at bounding box center [865, 348] width 273 height 86
click at [837, 360] on div "£7,268.28" at bounding box center [790, 351] width 97 height 28
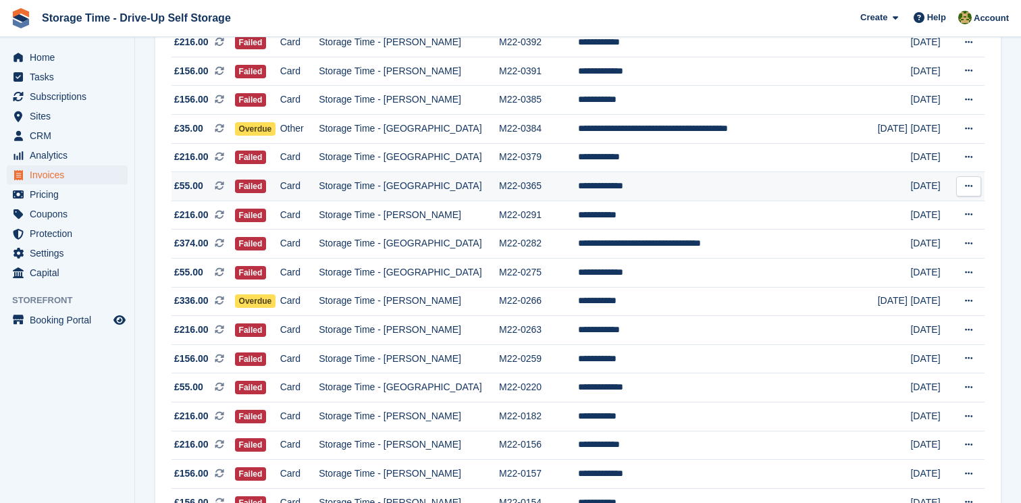
scroll to position [1002, 0]
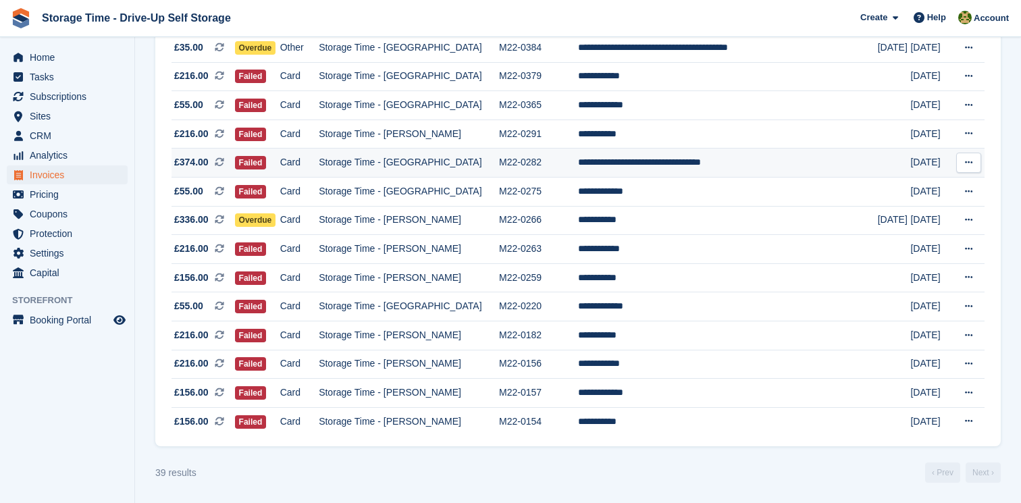
click at [684, 153] on td "**********" at bounding box center [728, 163] width 300 height 29
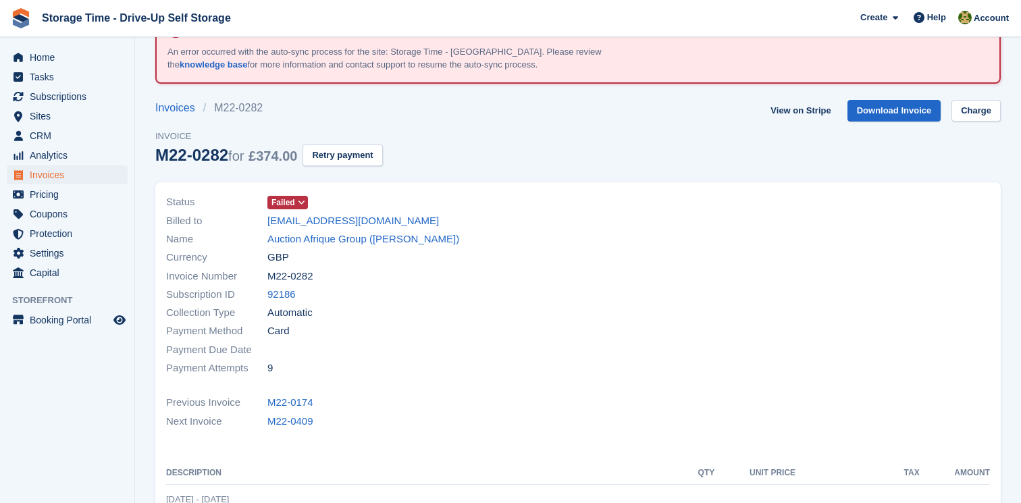
scroll to position [33, 0]
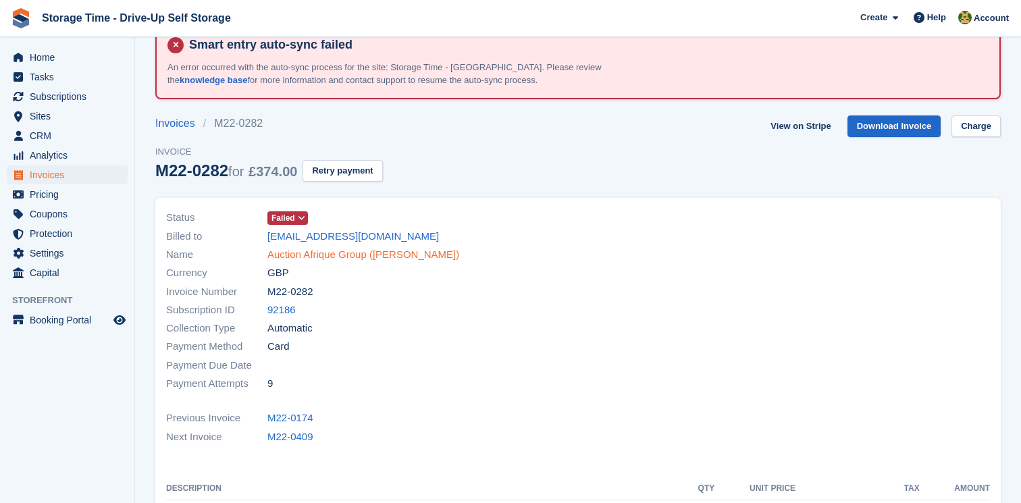
click at [312, 253] on link "Auction Afrique Group (Ali El Lofti)" at bounding box center [363, 255] width 192 height 16
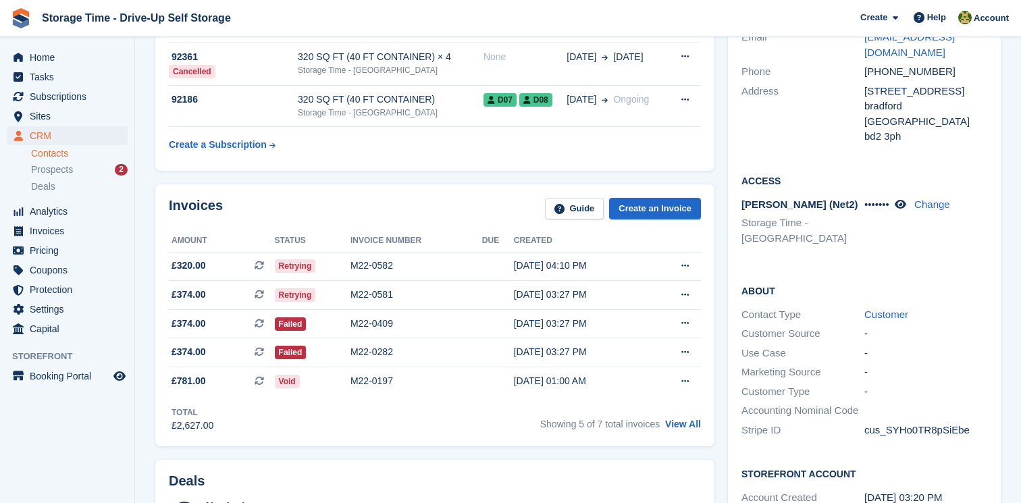
scroll to position [247, 0]
click at [675, 424] on link "View All" at bounding box center [683, 423] width 36 height 11
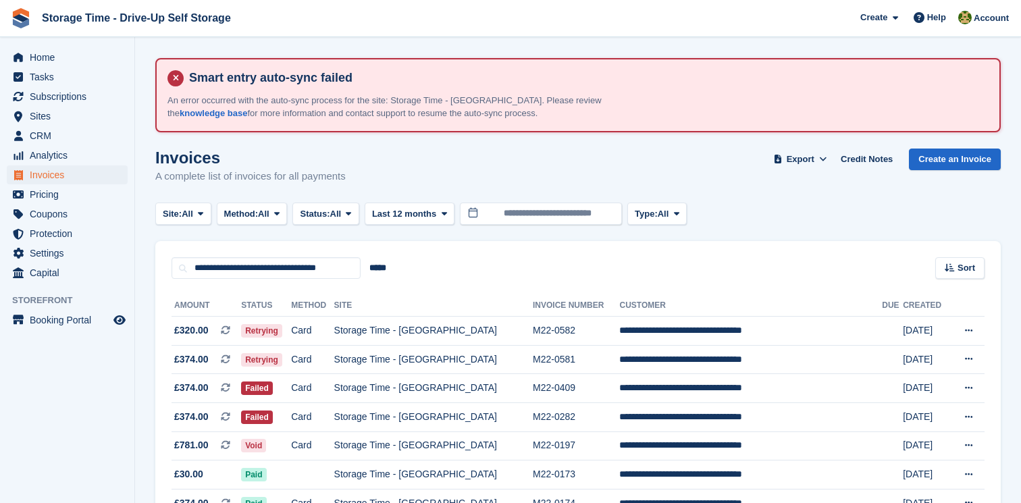
scroll to position [82, 0]
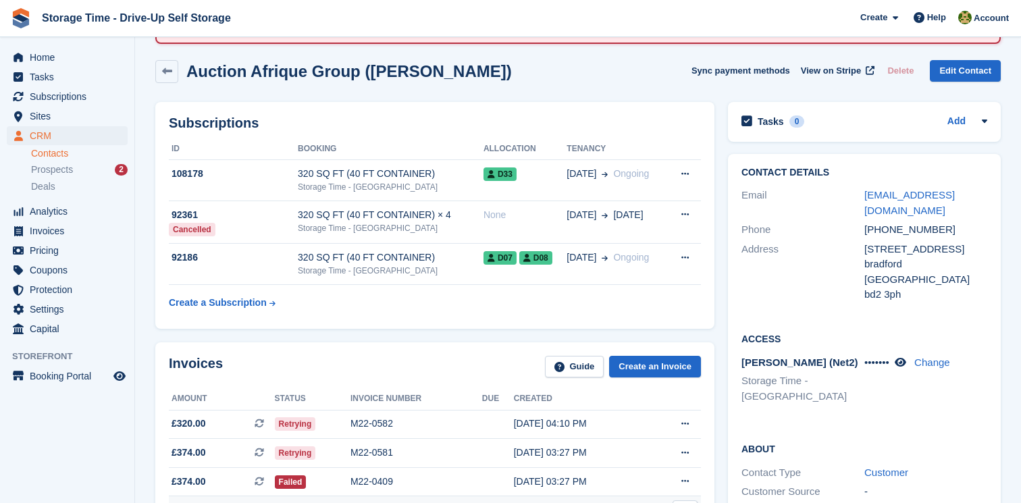
scroll to position [33, 0]
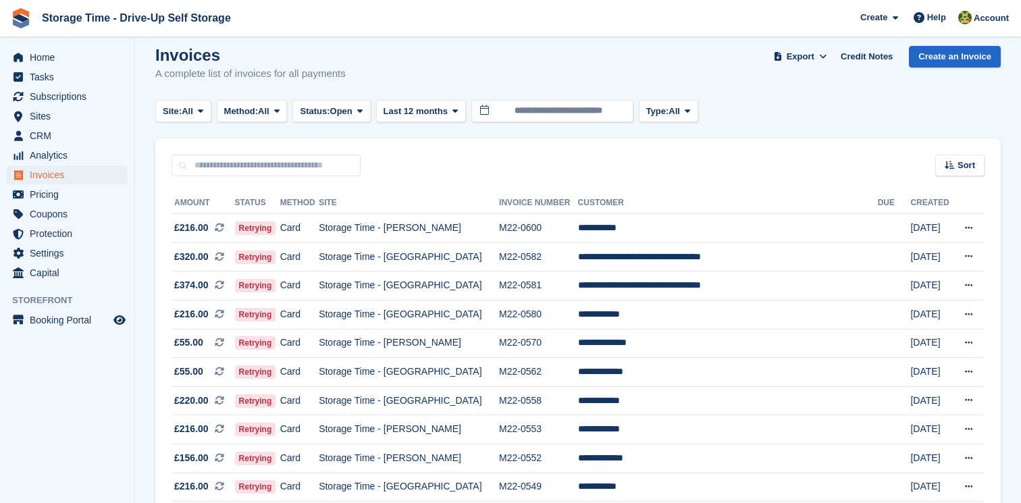
scroll to position [97, 0]
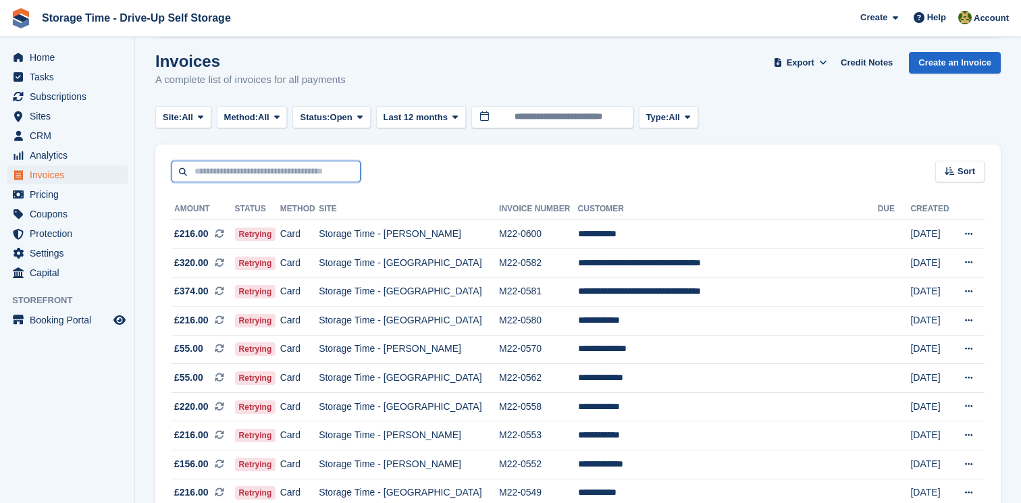
click at [296, 172] on input "text" at bounding box center [266, 172] width 189 height 22
click at [75, 89] on span "Subscriptions" at bounding box center [70, 96] width 81 height 19
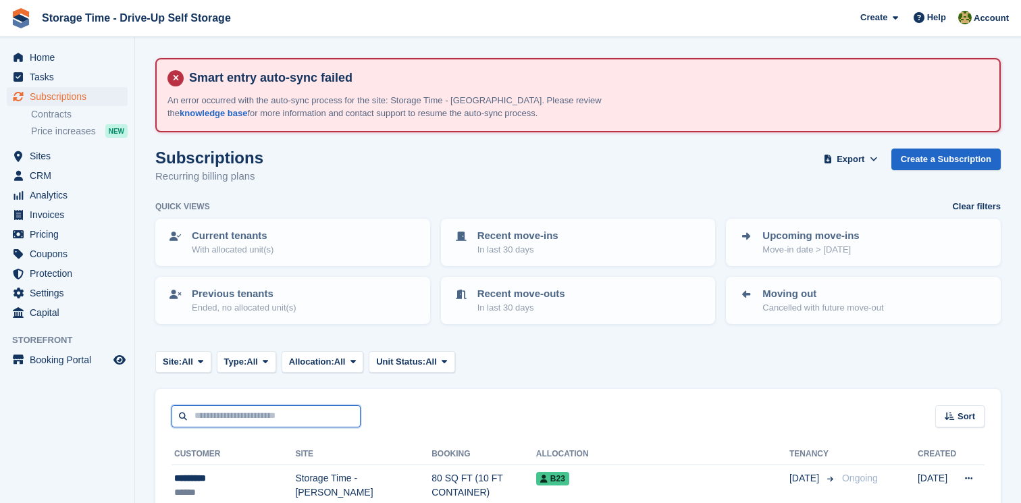
click at [290, 411] on input "text" at bounding box center [266, 416] width 189 height 22
type input "****"
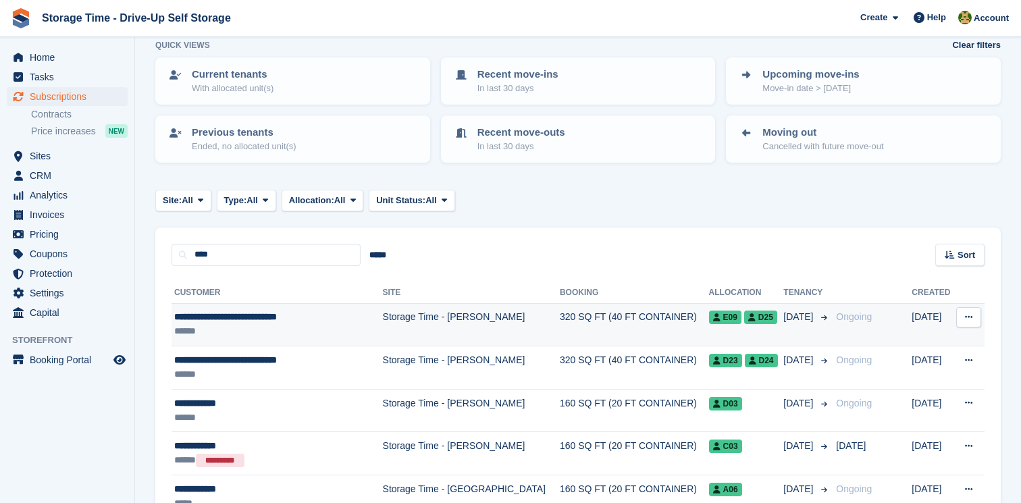
scroll to position [169, 0]
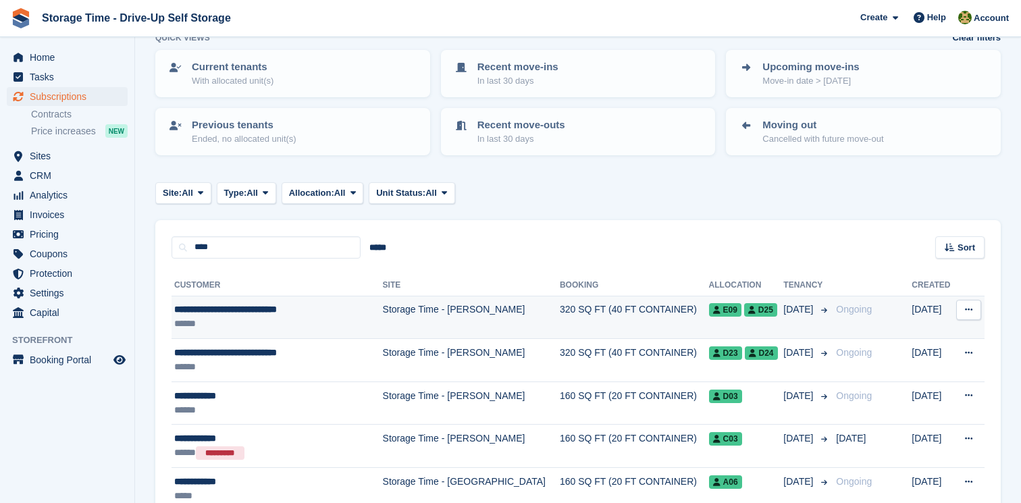
click at [446, 334] on td "Storage Time - [PERSON_NAME]" at bounding box center [471, 317] width 177 height 43
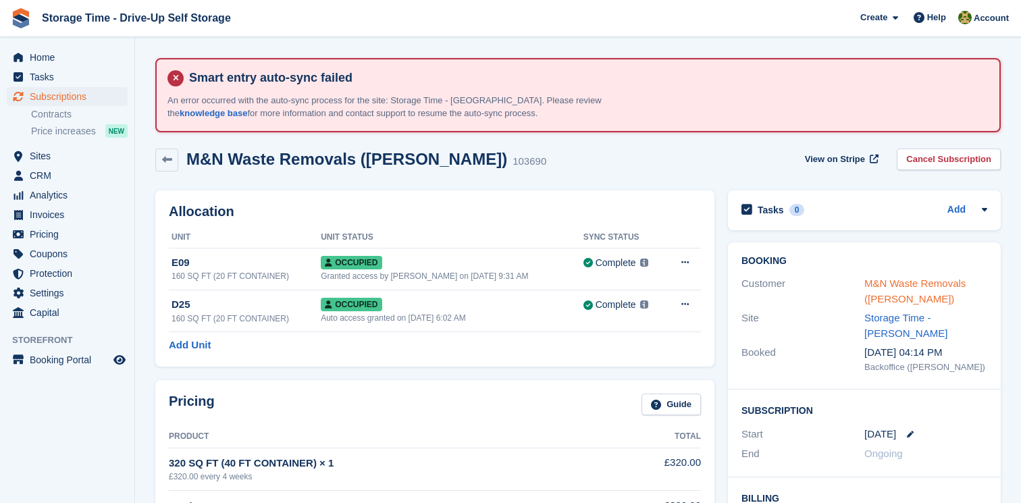
click at [942, 290] on link "M&N Waste Removals ([PERSON_NAME])" at bounding box center [914, 291] width 101 height 27
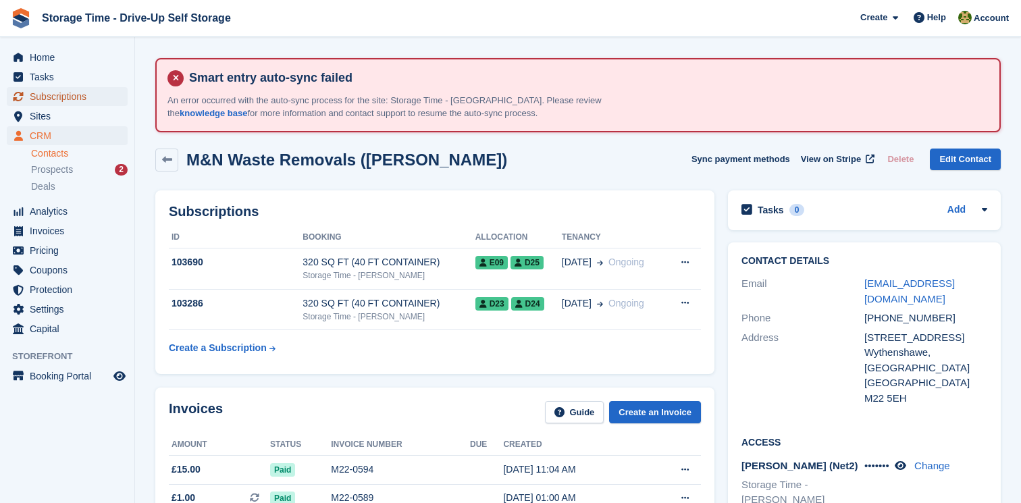
click at [69, 92] on span "Subscriptions" at bounding box center [70, 96] width 81 height 19
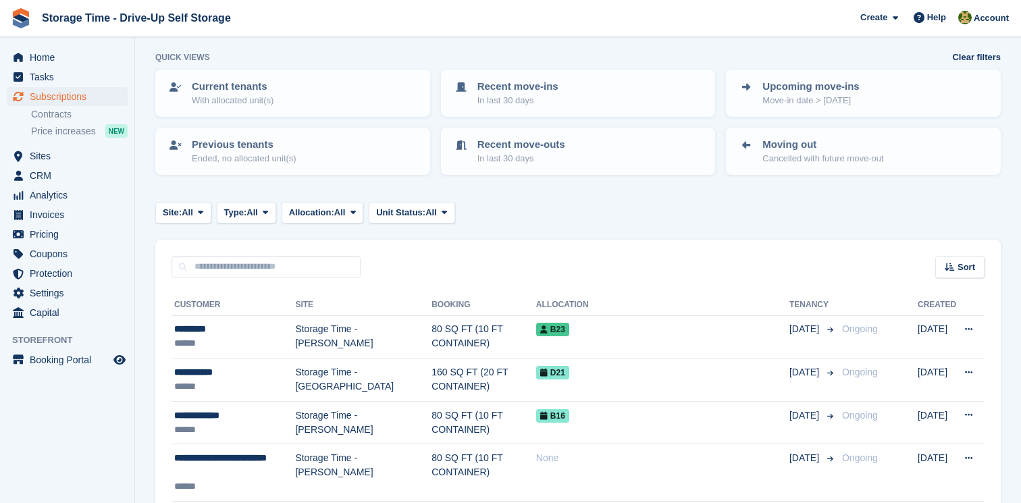
scroll to position [163, 0]
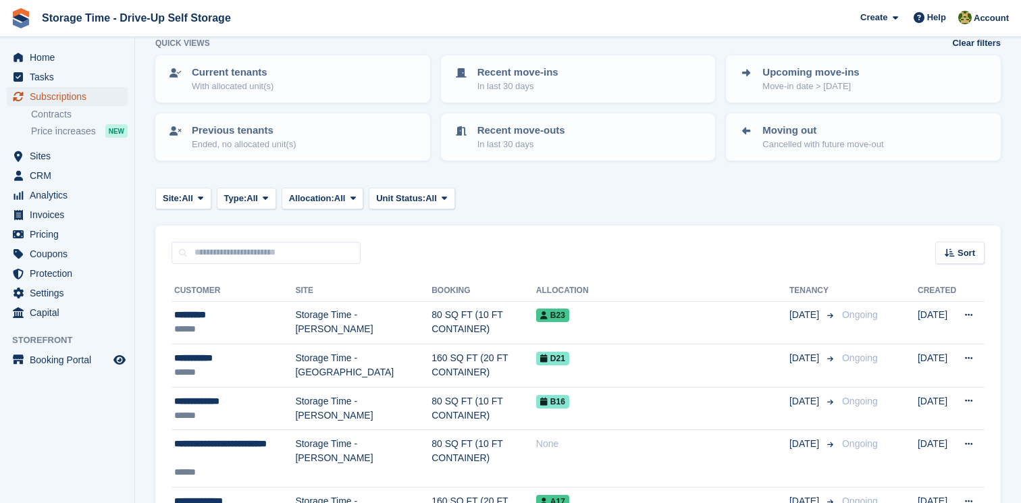
click at [112, 93] on link "Subscriptions" at bounding box center [67, 96] width 121 height 19
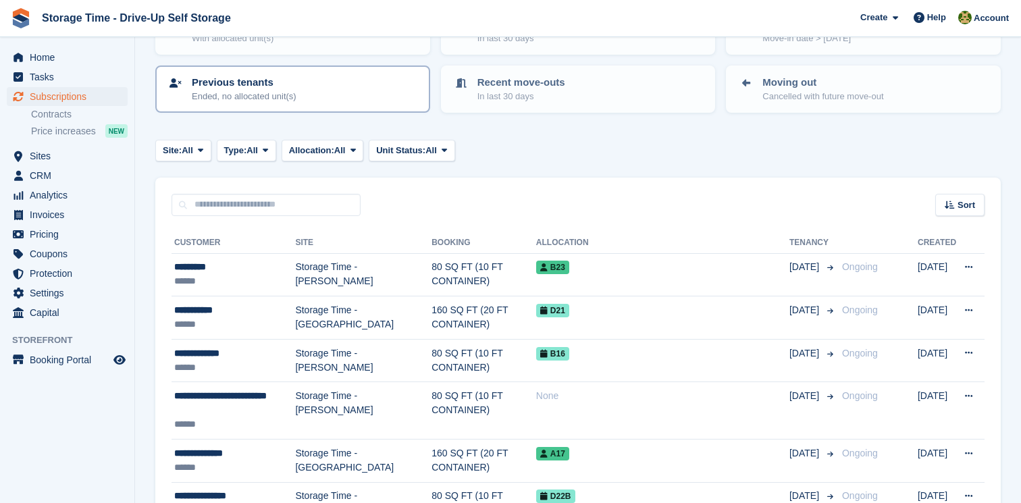
scroll to position [213, 0]
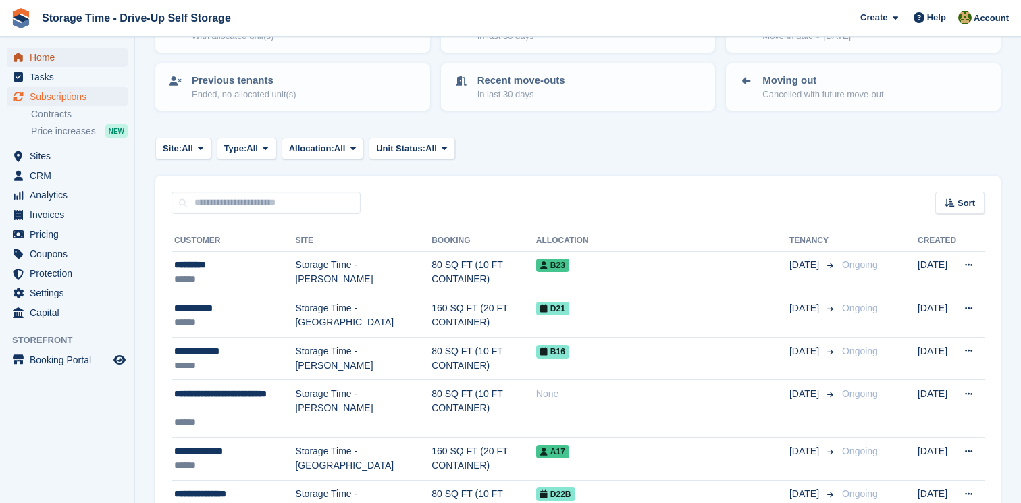
click at [78, 60] on span "Home" at bounding box center [70, 57] width 81 height 19
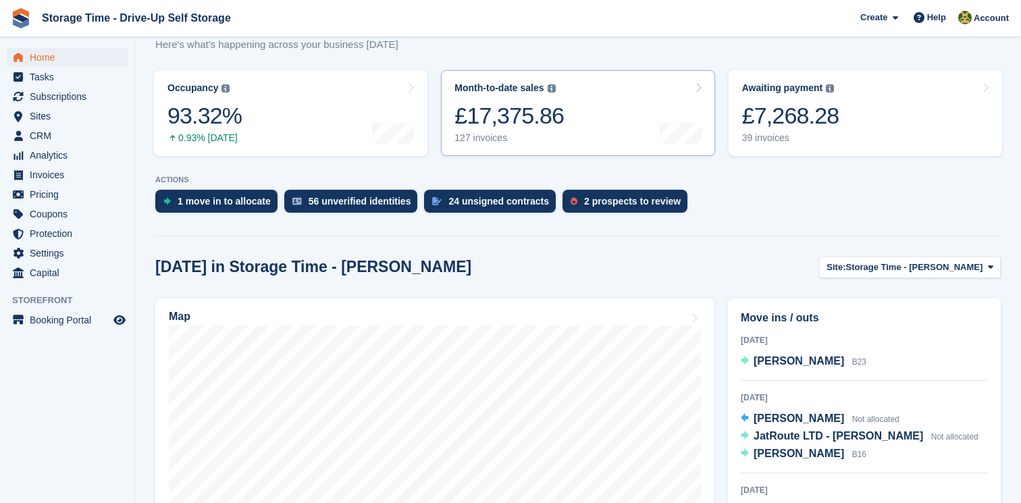
scroll to position [237, 0]
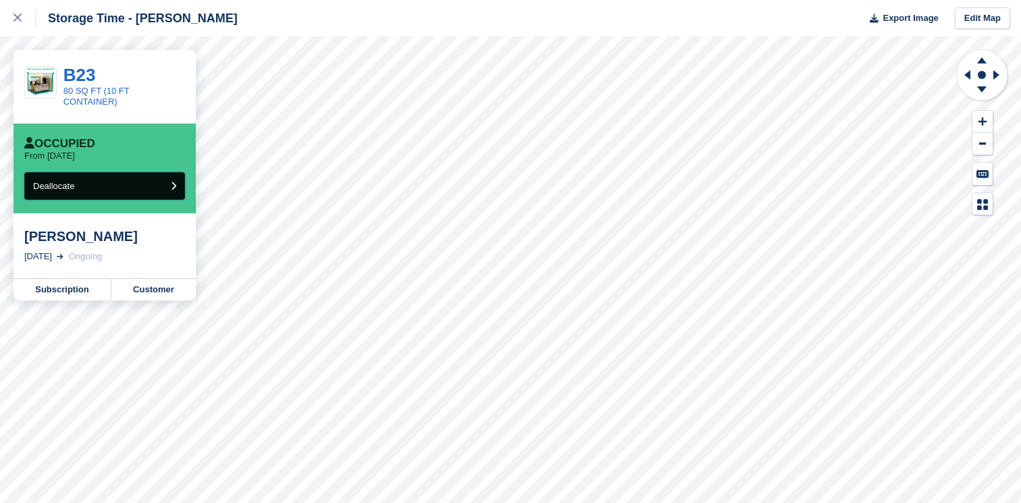
click at [110, 182] on button "Deallocate" at bounding box center [104, 186] width 161 height 28
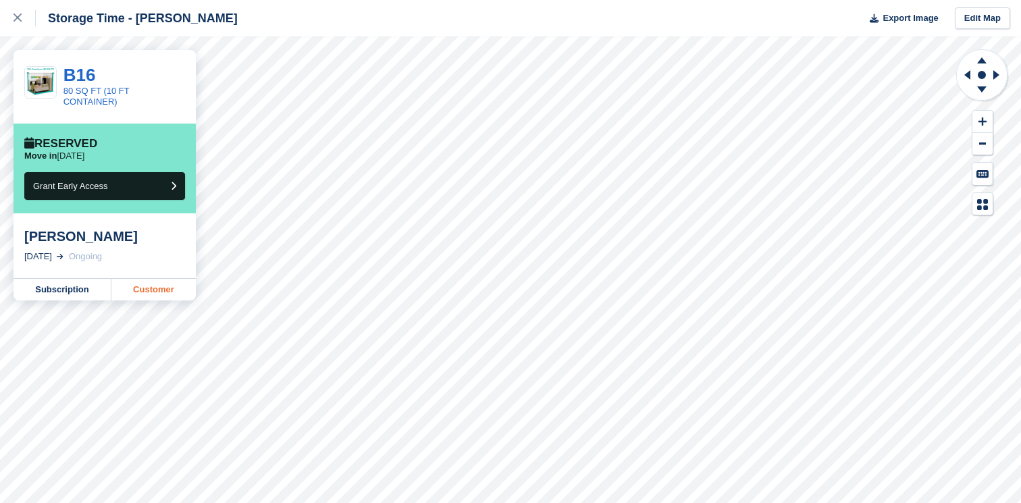
click at [172, 286] on link "Customer" at bounding box center [153, 290] width 84 height 22
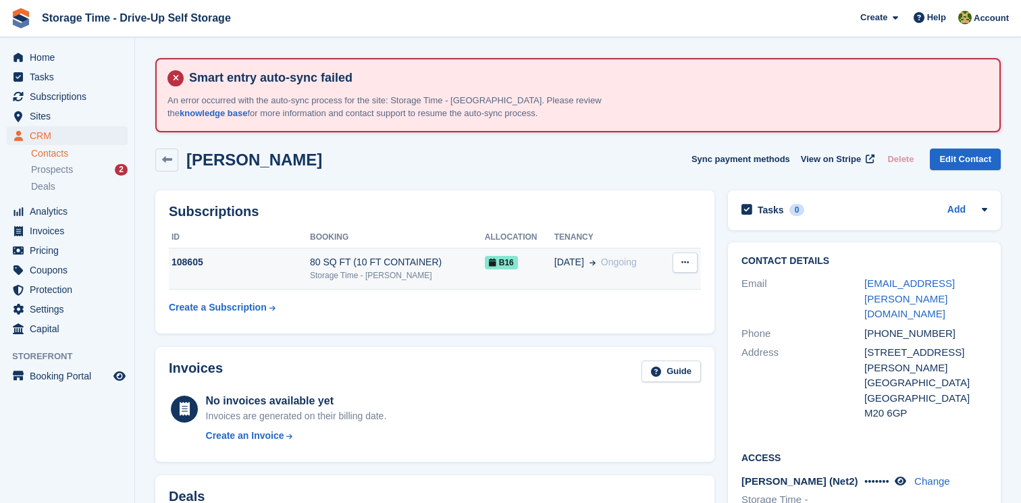
click at [673, 261] on button at bounding box center [685, 263] width 25 height 20
click at [519, 259] on div "B16" at bounding box center [520, 262] width 70 height 14
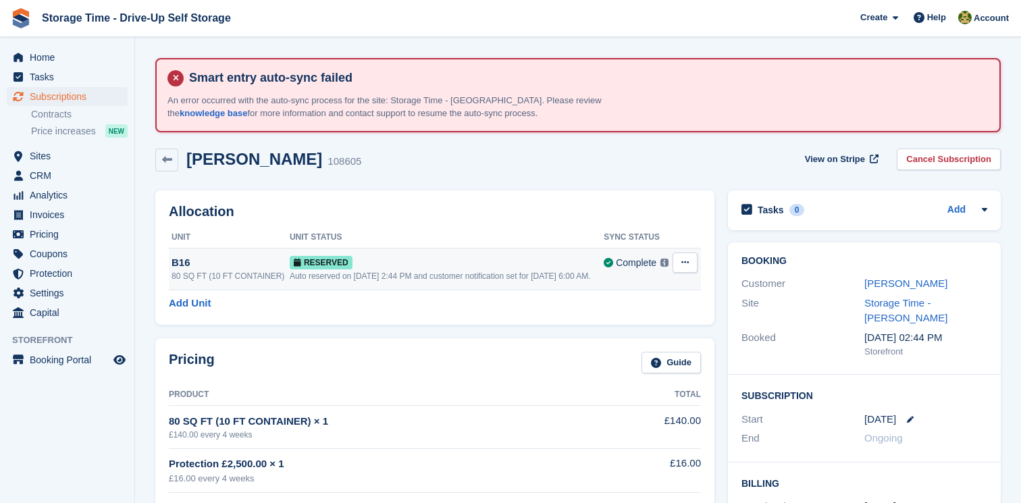
click at [680, 259] on button at bounding box center [685, 263] width 25 height 20
click at [623, 317] on p "Deallocate" at bounding box center [632, 318] width 117 height 18
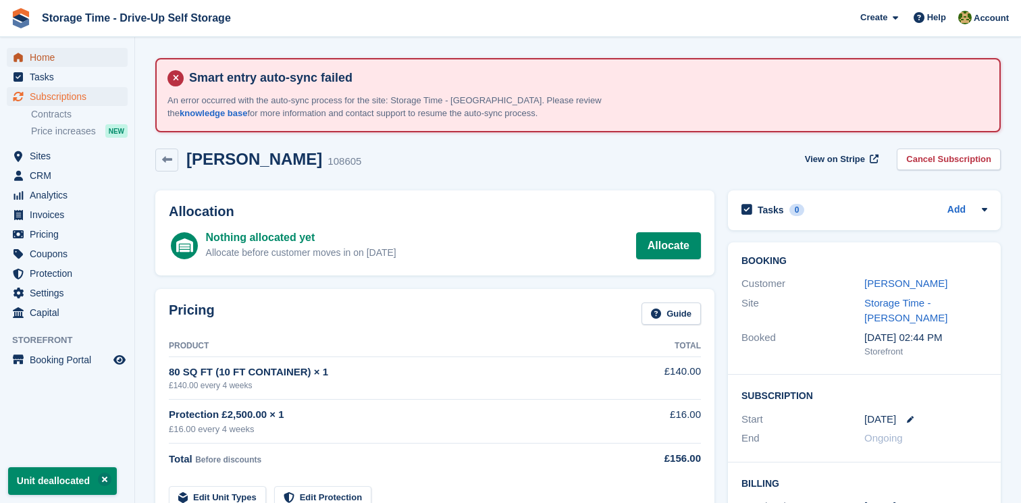
click at [30, 53] on span "Home" at bounding box center [70, 57] width 81 height 19
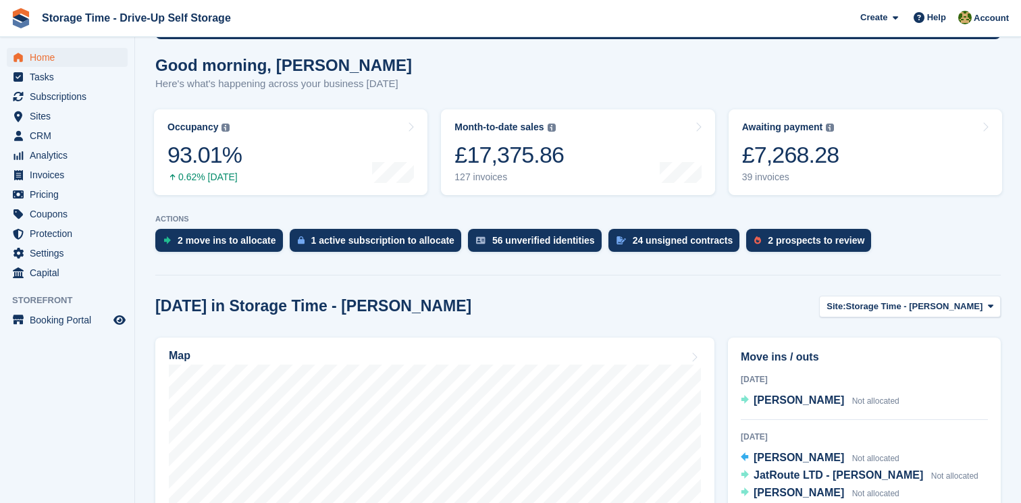
scroll to position [279, 0]
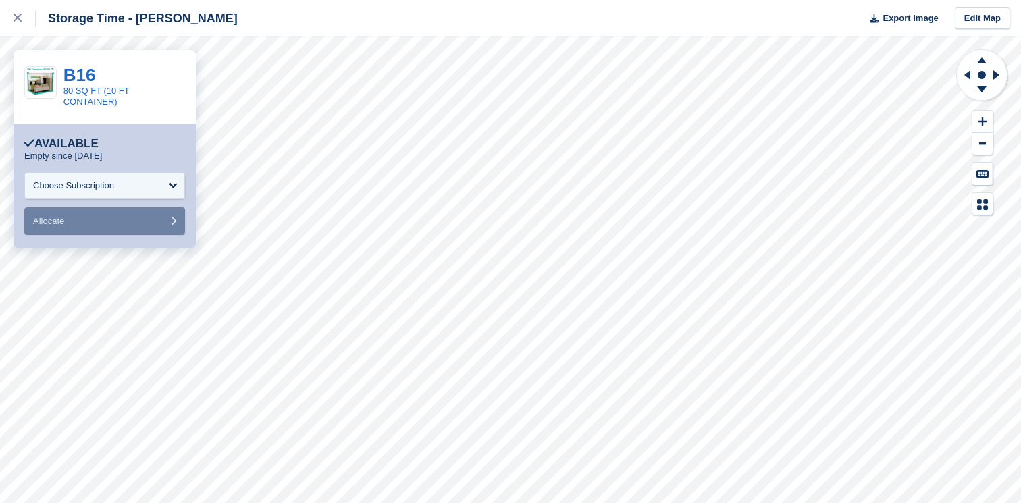
click at [128, 201] on form "**********" at bounding box center [104, 203] width 161 height 63
click at [128, 193] on div "Choose Subscription" at bounding box center [104, 185] width 161 height 27
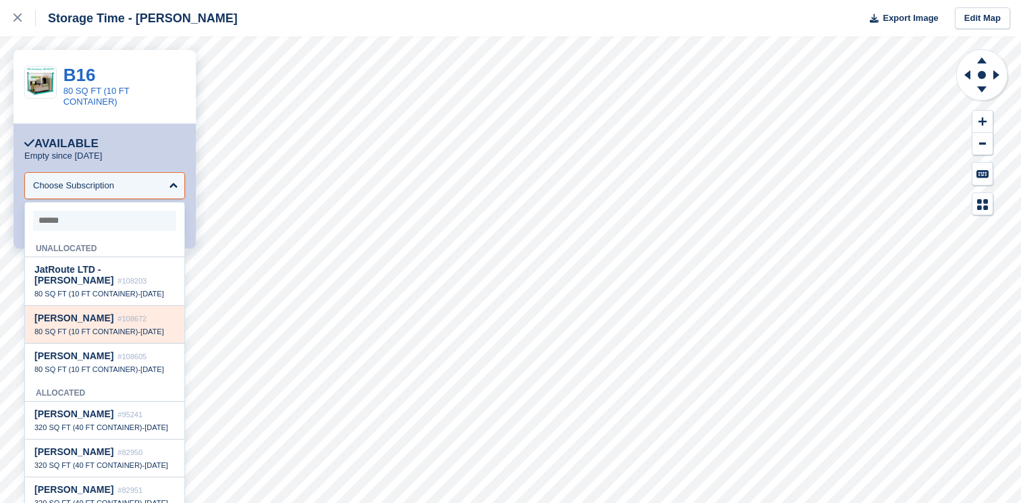
click at [132, 336] on span "80 SQ FT (10 FT CONTAINER)" at bounding box center [85, 332] width 103 height 8
select select "******"
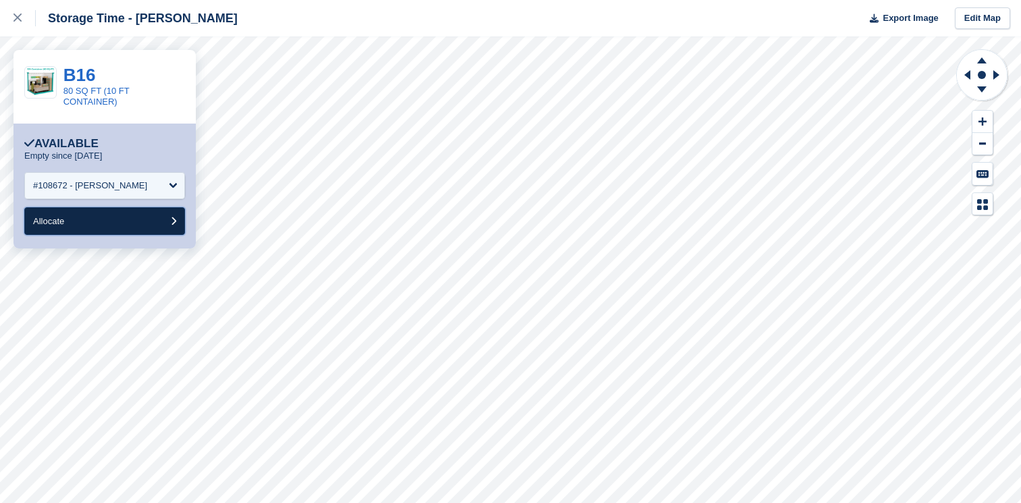
click at [137, 223] on button "Allocate" at bounding box center [104, 221] width 161 height 28
